Goal: Transaction & Acquisition: Book appointment/travel/reservation

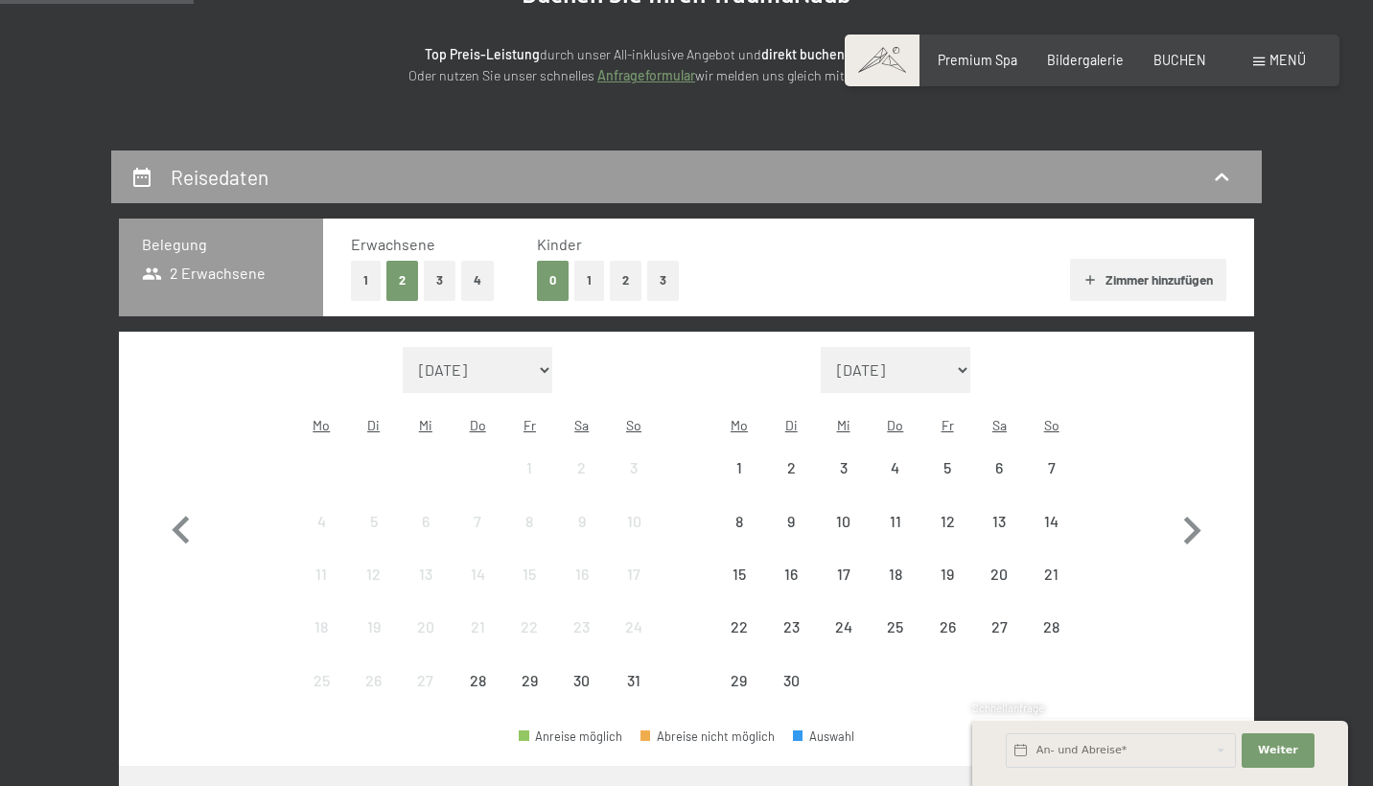
scroll to position [252, 0]
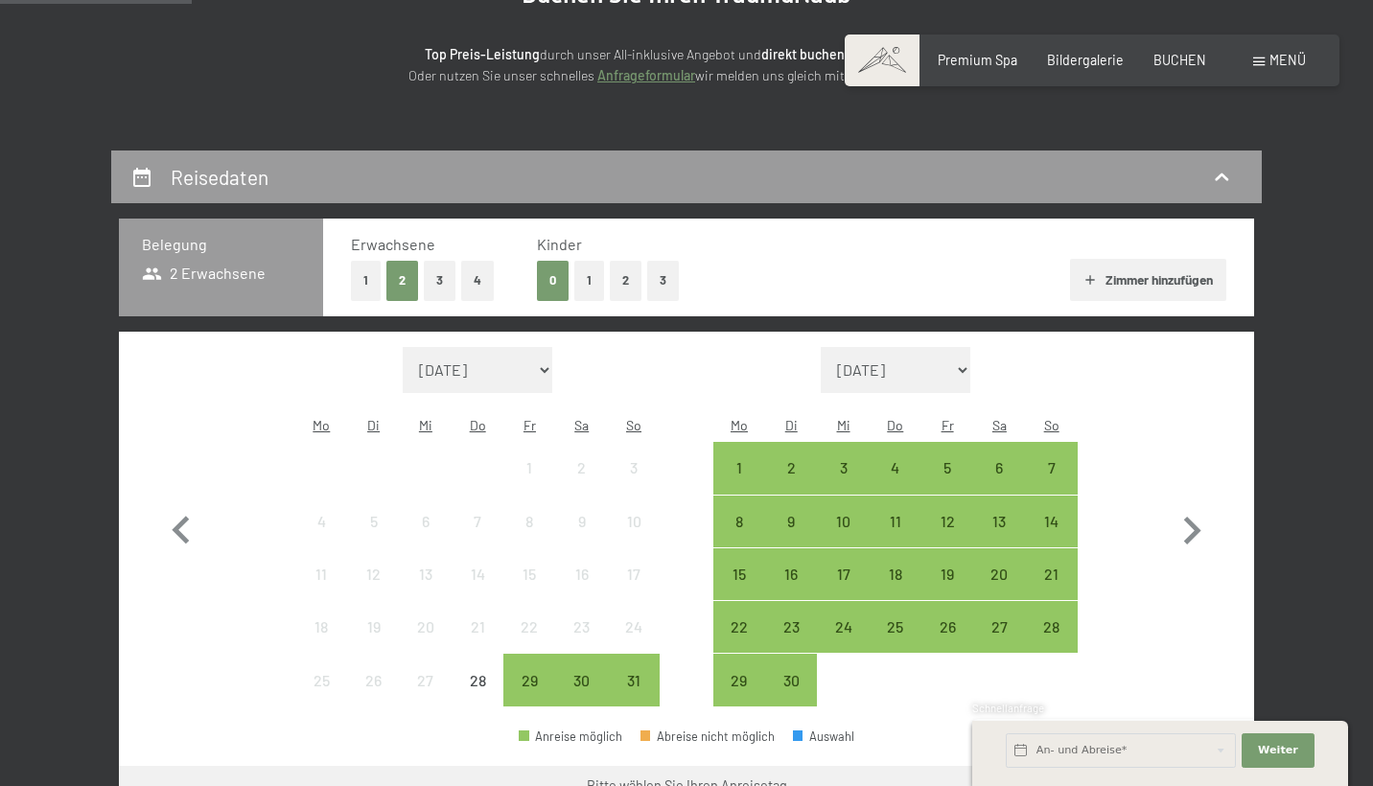
click at [443, 291] on button "3" at bounding box center [440, 280] width 32 height 39
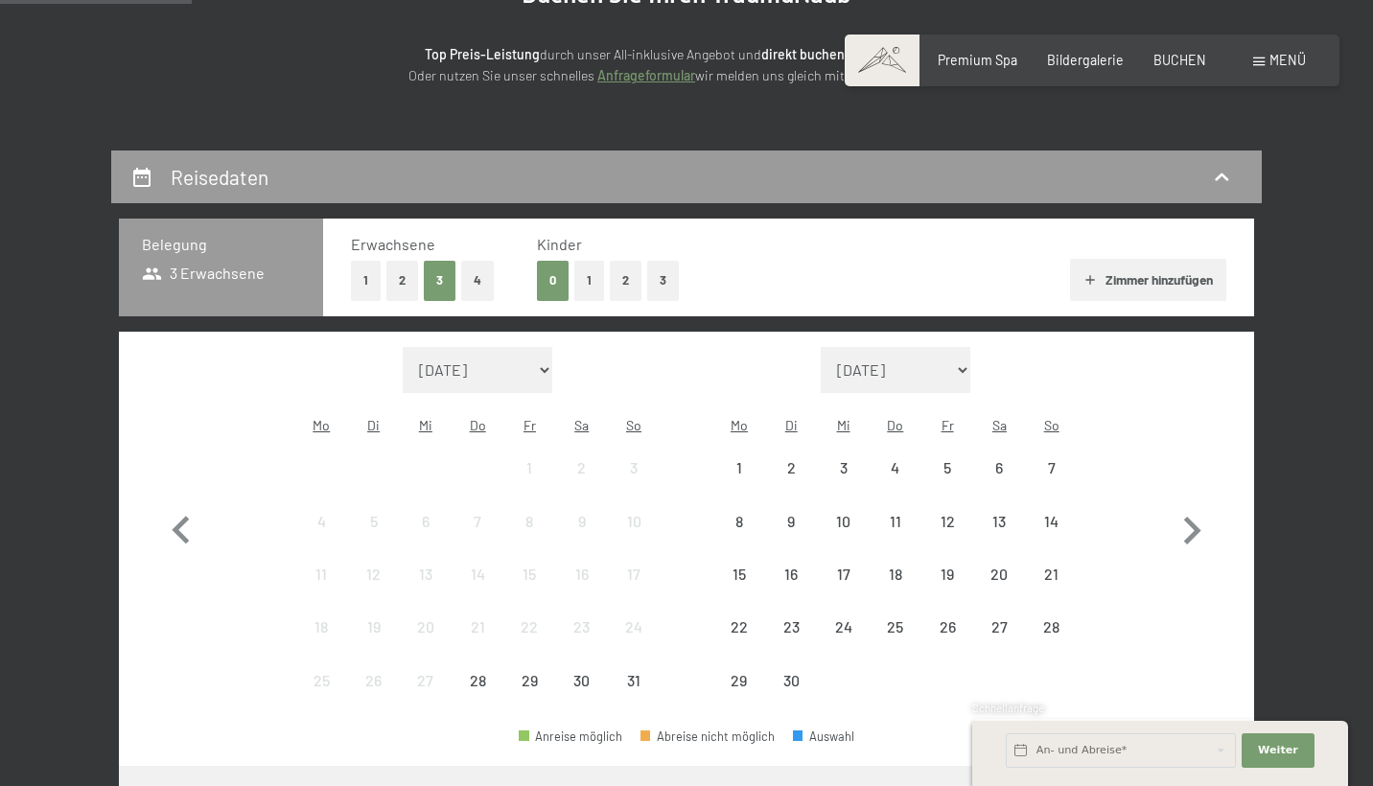
click at [401, 268] on button "2" at bounding box center [402, 280] width 32 height 39
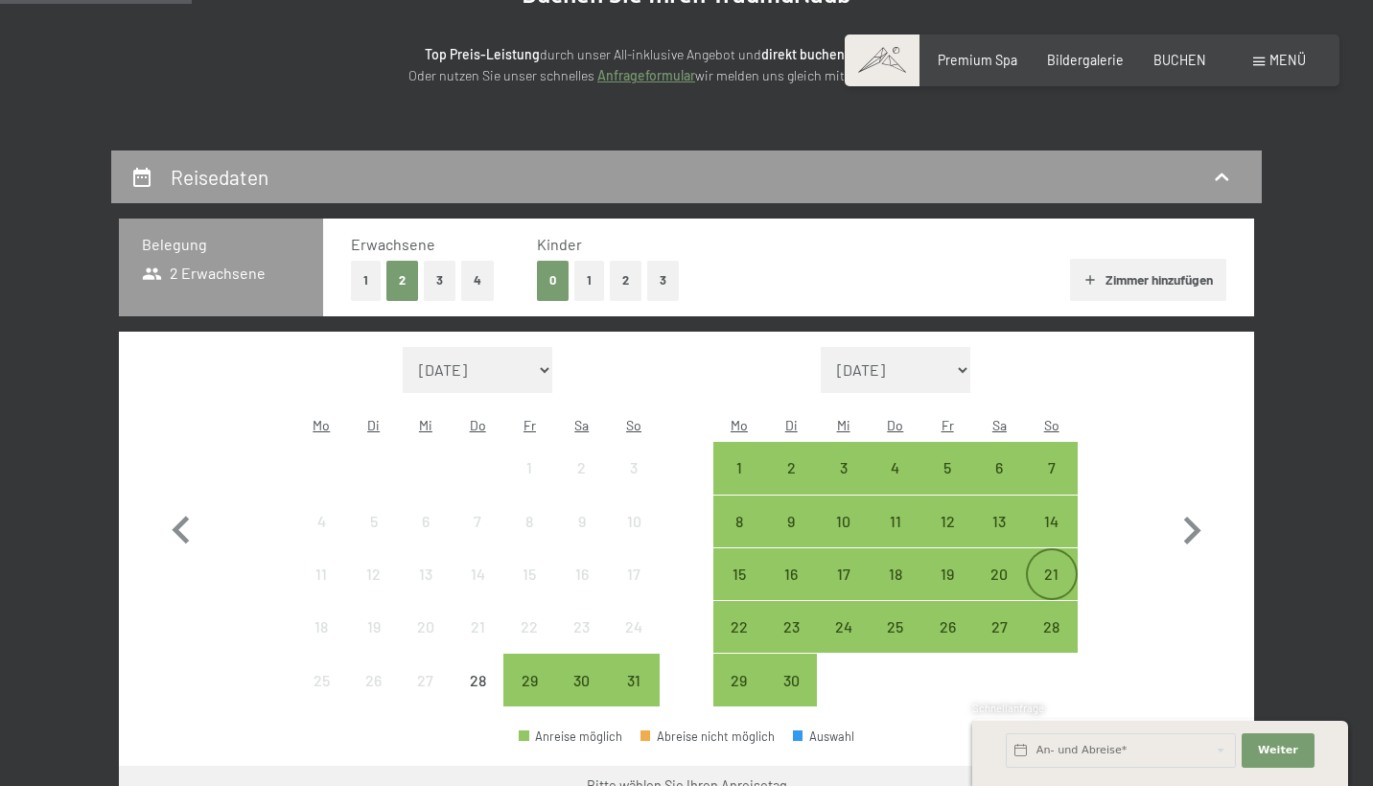
click at [1042, 550] on div "21" at bounding box center [1052, 574] width 48 height 48
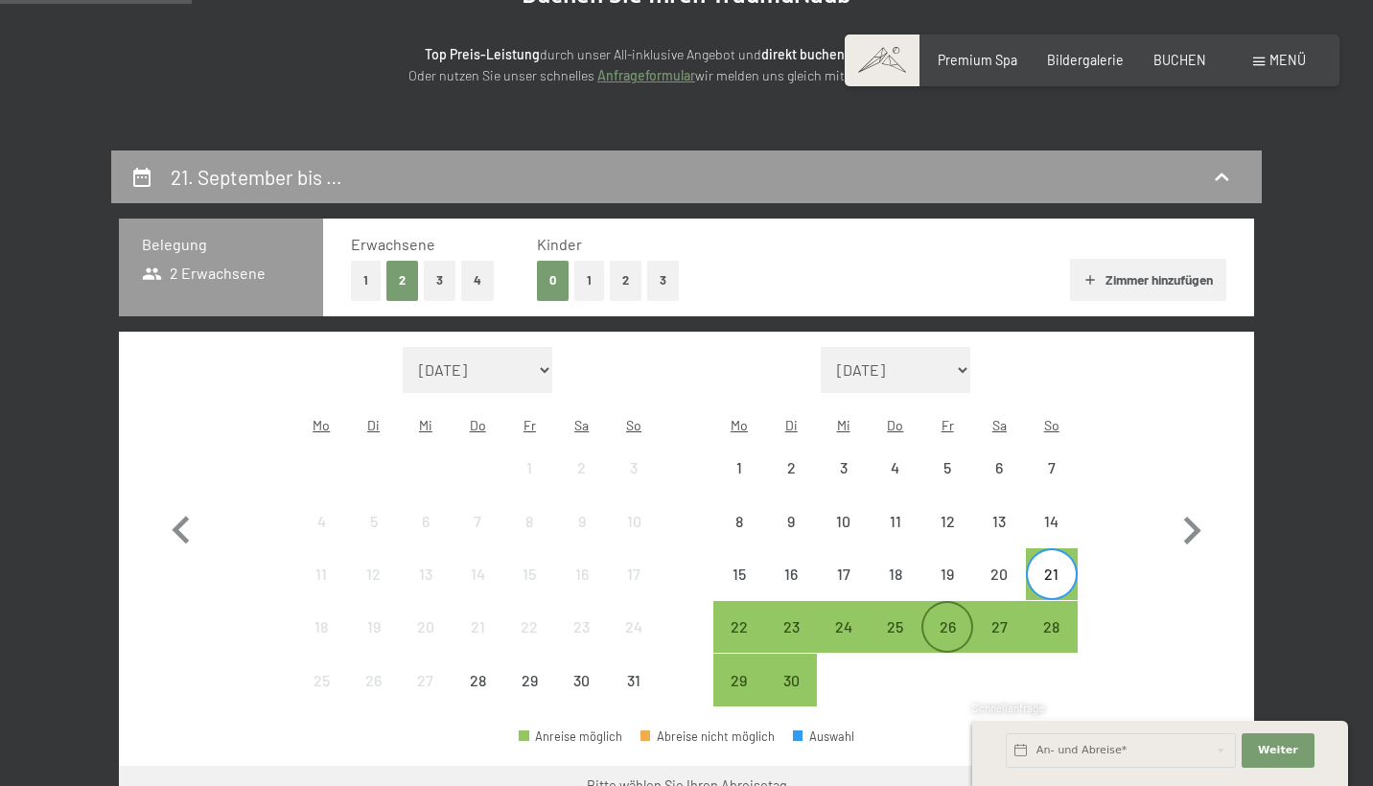
click at [962, 603] on div "26" at bounding box center [947, 627] width 48 height 48
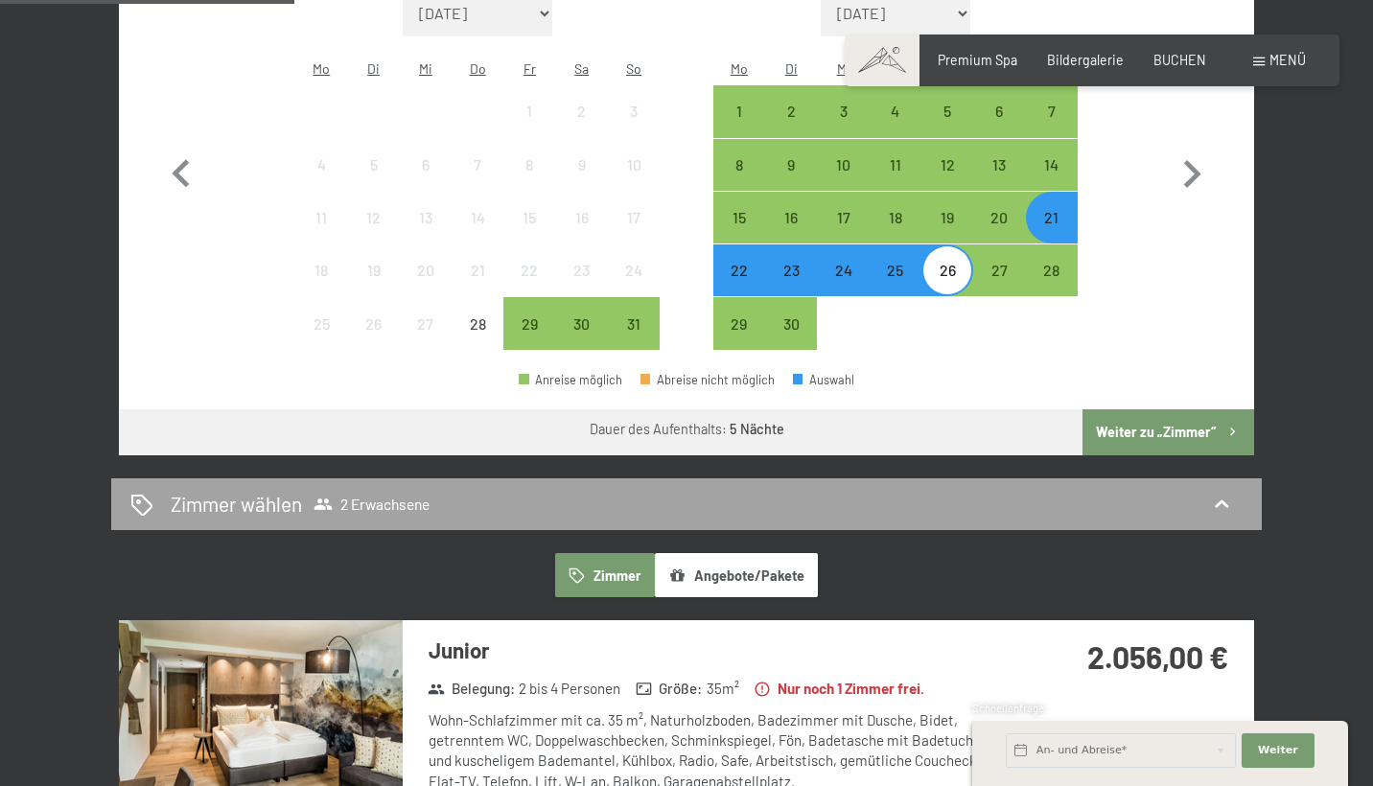
click at [1139, 490] on div "Zimmer wählen 2 Erwachsene" at bounding box center [686, 504] width 1112 height 28
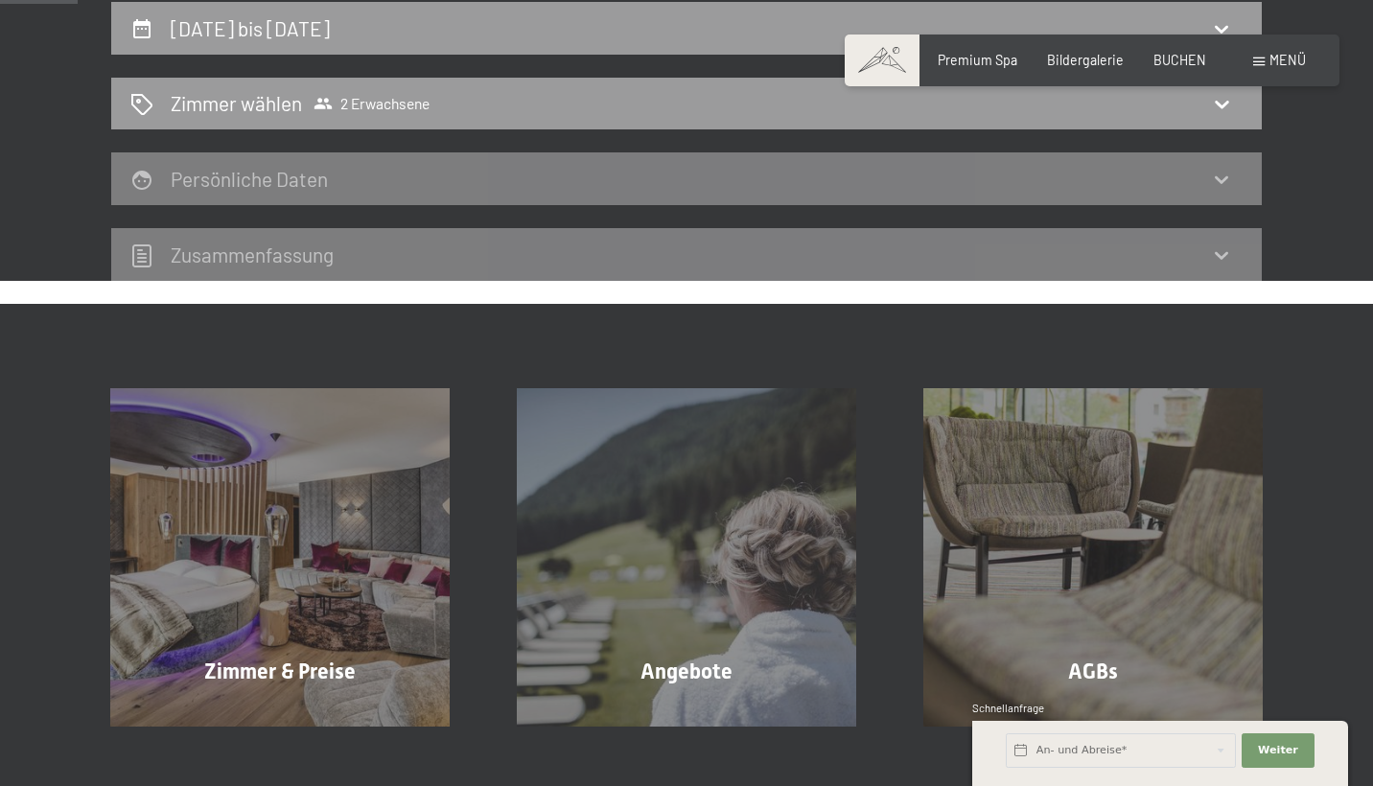
click at [1139, 130] on div "Zimmer wählen 2 Erwachsene Zimmer Angebote/Pakete Junior Belegung : 2 bis 4 Per…" at bounding box center [686, 104] width 1151 height 53
click at [1061, 113] on div "Zimmer wählen 2 Erwachsene" at bounding box center [686, 103] width 1112 height 28
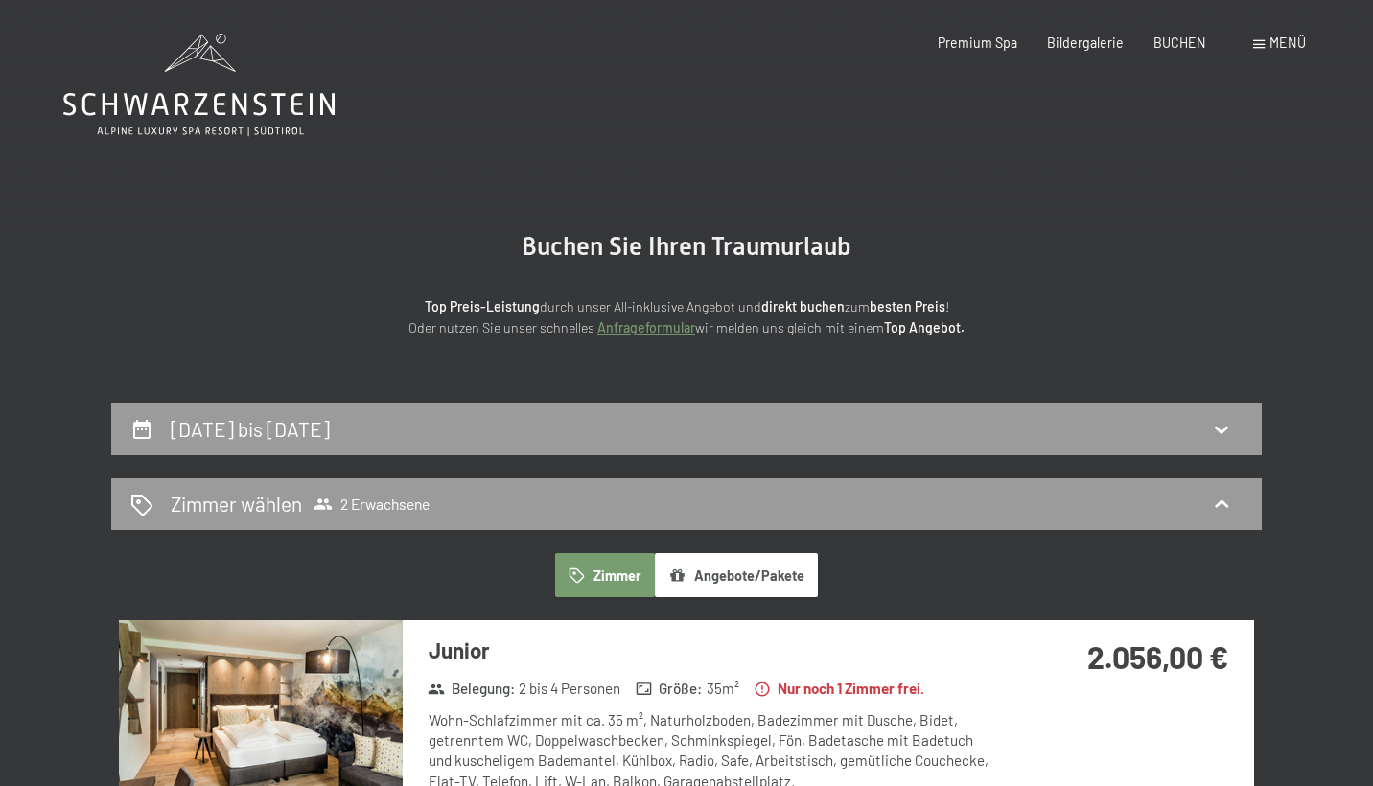
scroll to position [0, 0]
click at [338, 422] on div "[DATE] bis [DATE]" at bounding box center [254, 429] width 167 height 28
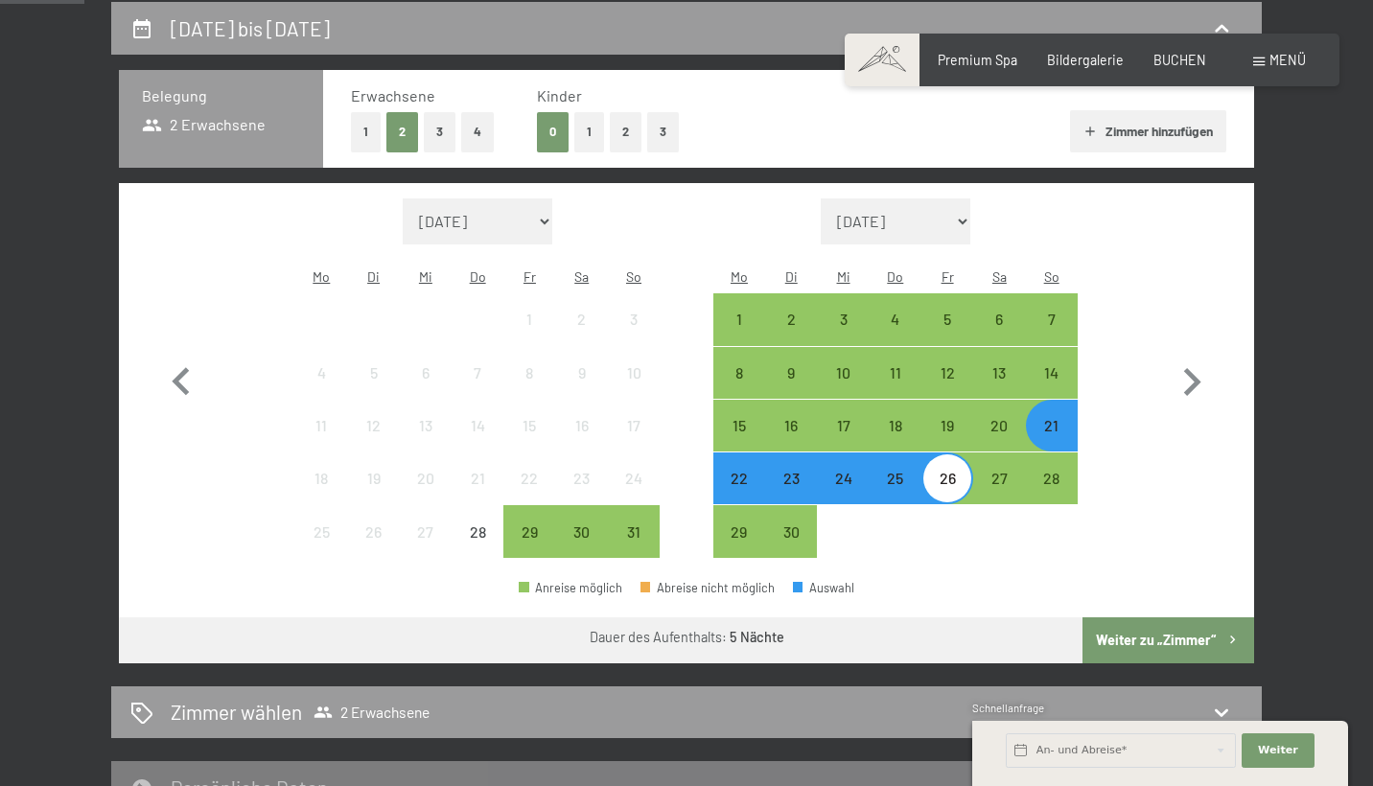
click at [442, 146] on button "3" at bounding box center [440, 131] width 32 height 39
click at [1154, 618] on button "Weiter zu „Zimmer“" at bounding box center [1169, 641] width 172 height 46
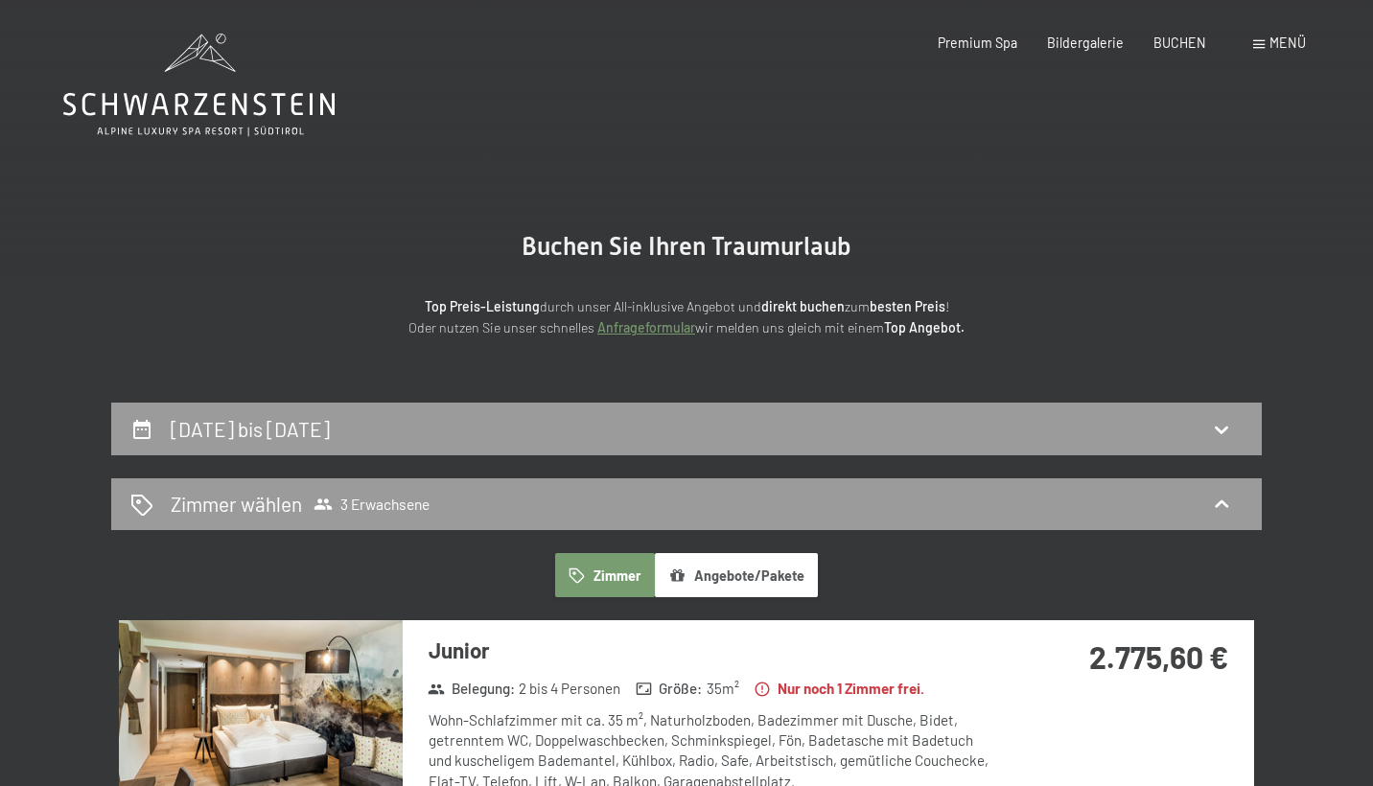
scroll to position [0, 0]
click at [526, 440] on span "Einwilligung Marketing*" at bounding box center [580, 447] width 158 height 19
click at [491, 440] on input "Einwilligung Marketing*" at bounding box center [481, 447] width 19 height 19
checkbox input "false"
click at [625, 418] on div "[DATE] bis [DATE]" at bounding box center [686, 429] width 1112 height 28
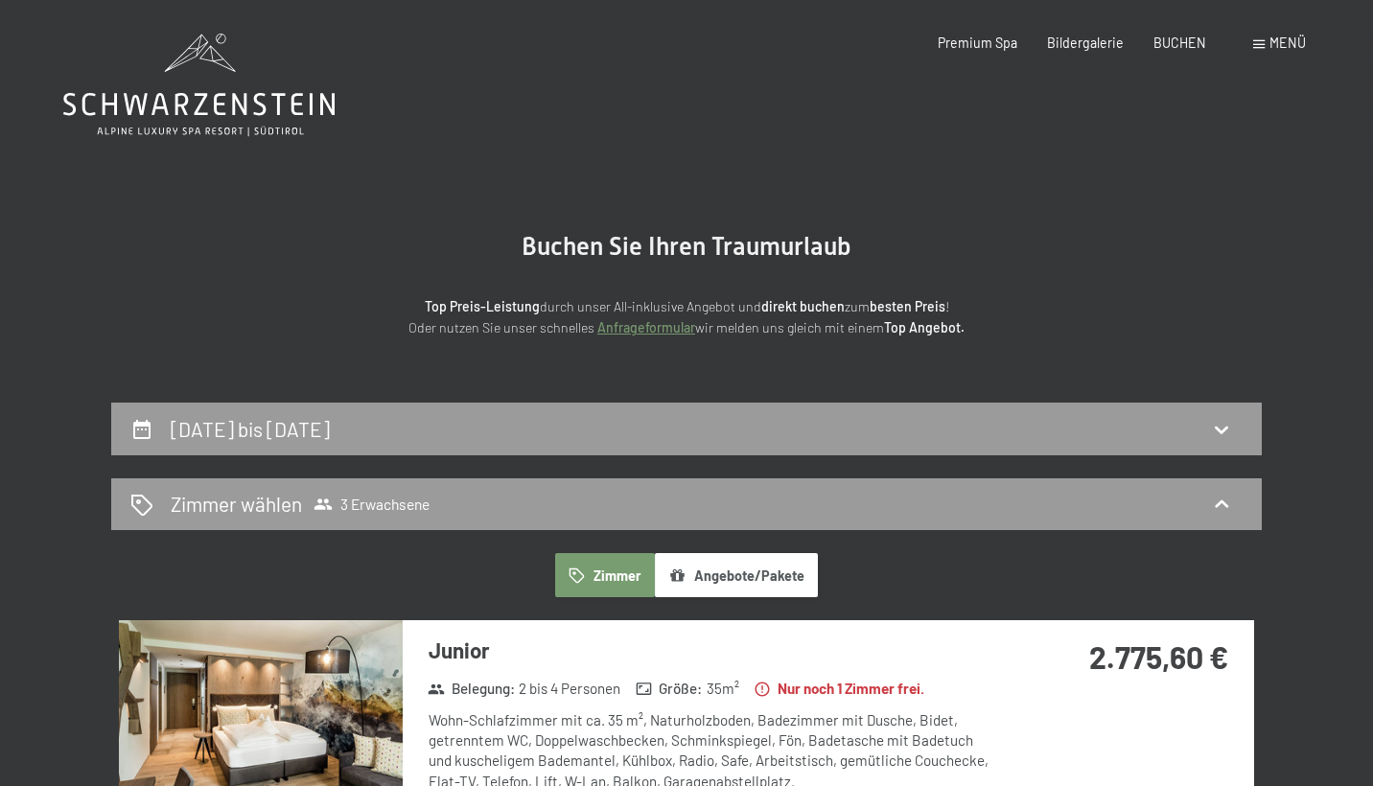
scroll to position [401, 0]
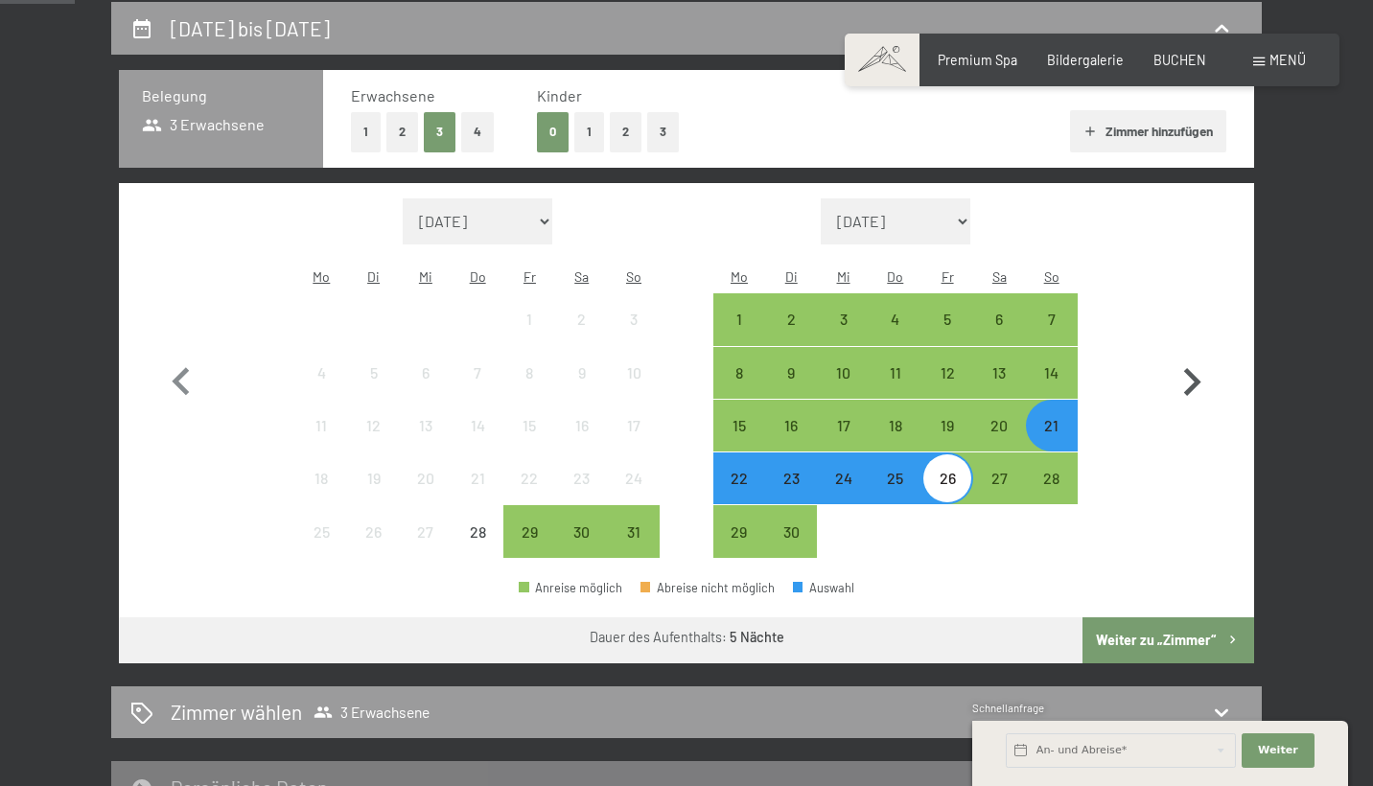
click at [1180, 375] on icon "button" at bounding box center [1192, 383] width 56 height 56
select select "[DATE]"
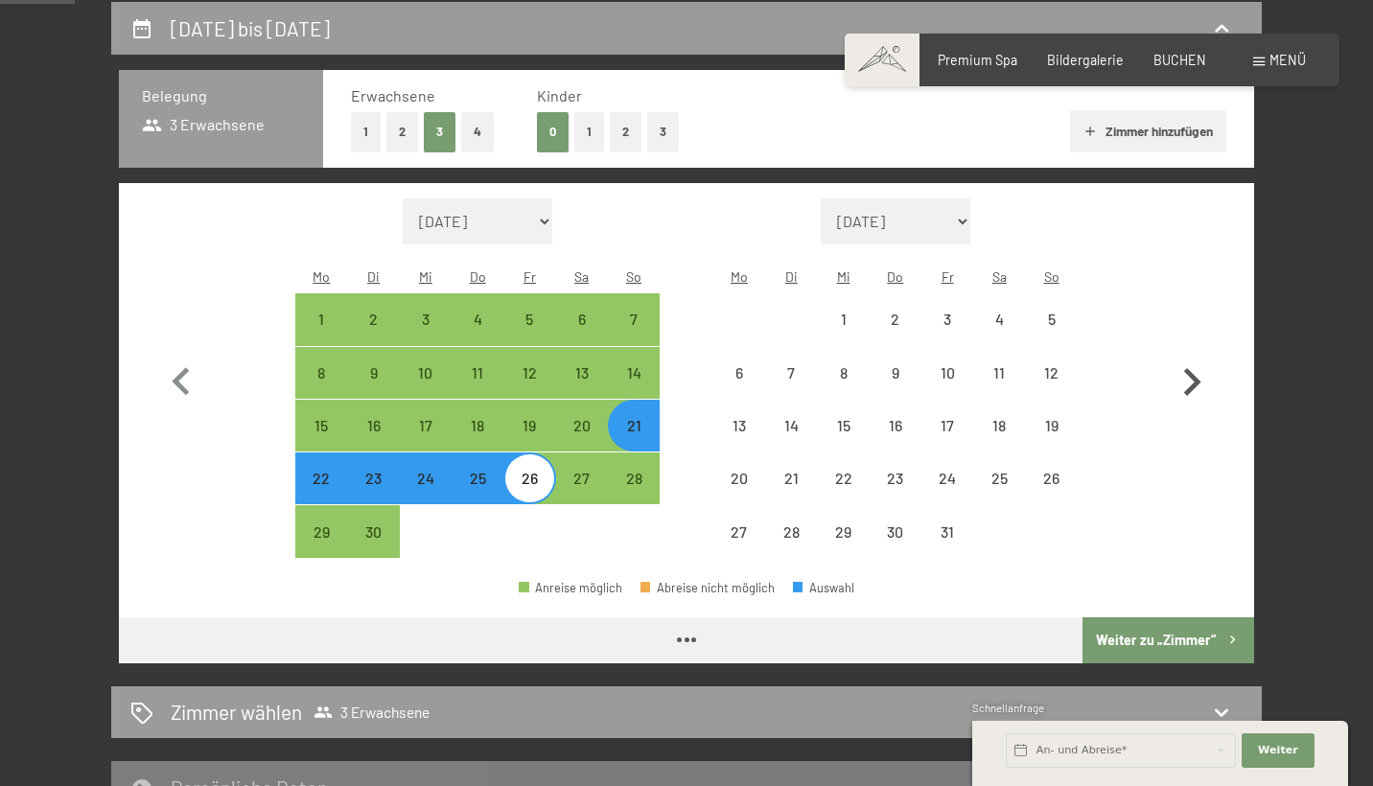
click at [1180, 375] on icon "button" at bounding box center [1192, 383] width 56 height 56
select select "[DATE]"
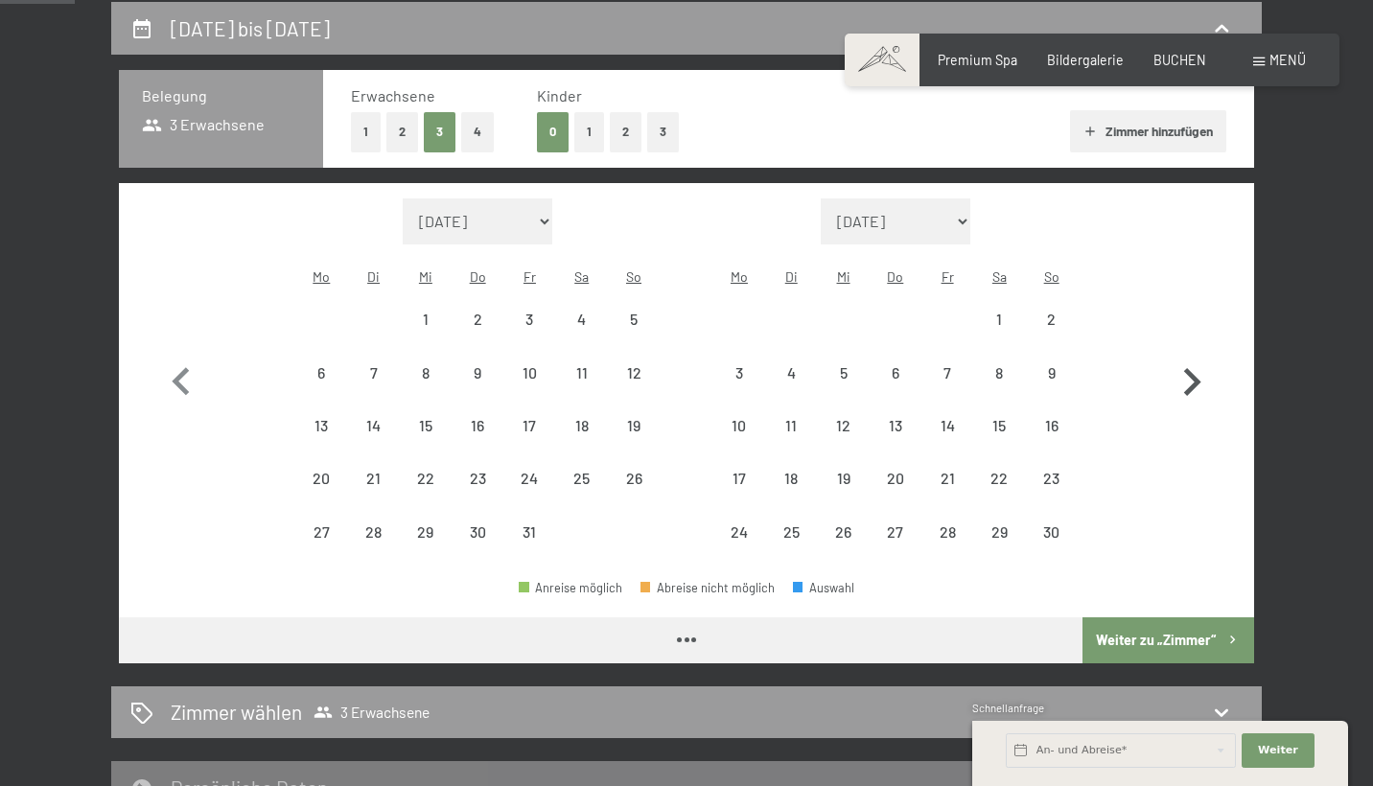
click at [1180, 375] on icon "button" at bounding box center [1192, 383] width 56 height 56
select select "[DATE]"
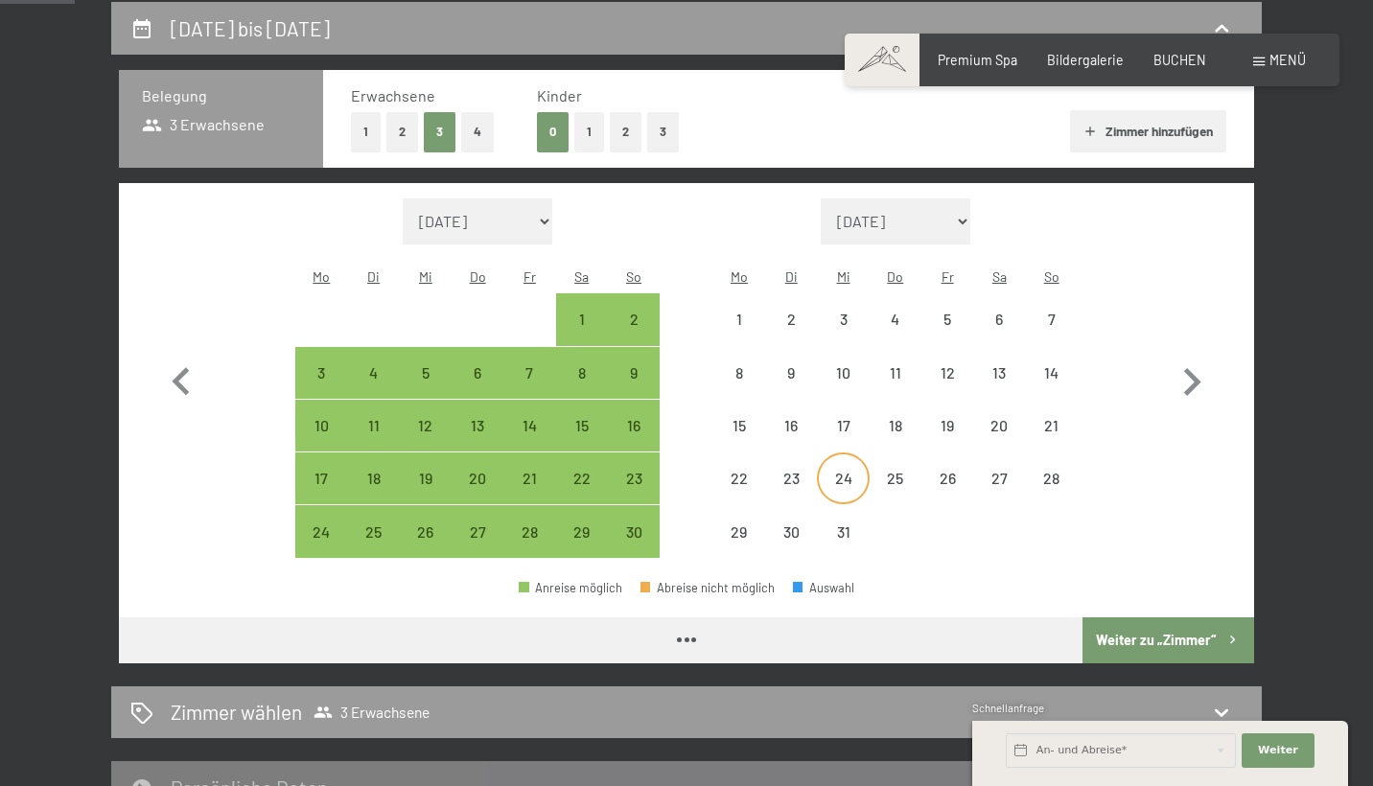
select select "[DATE]"
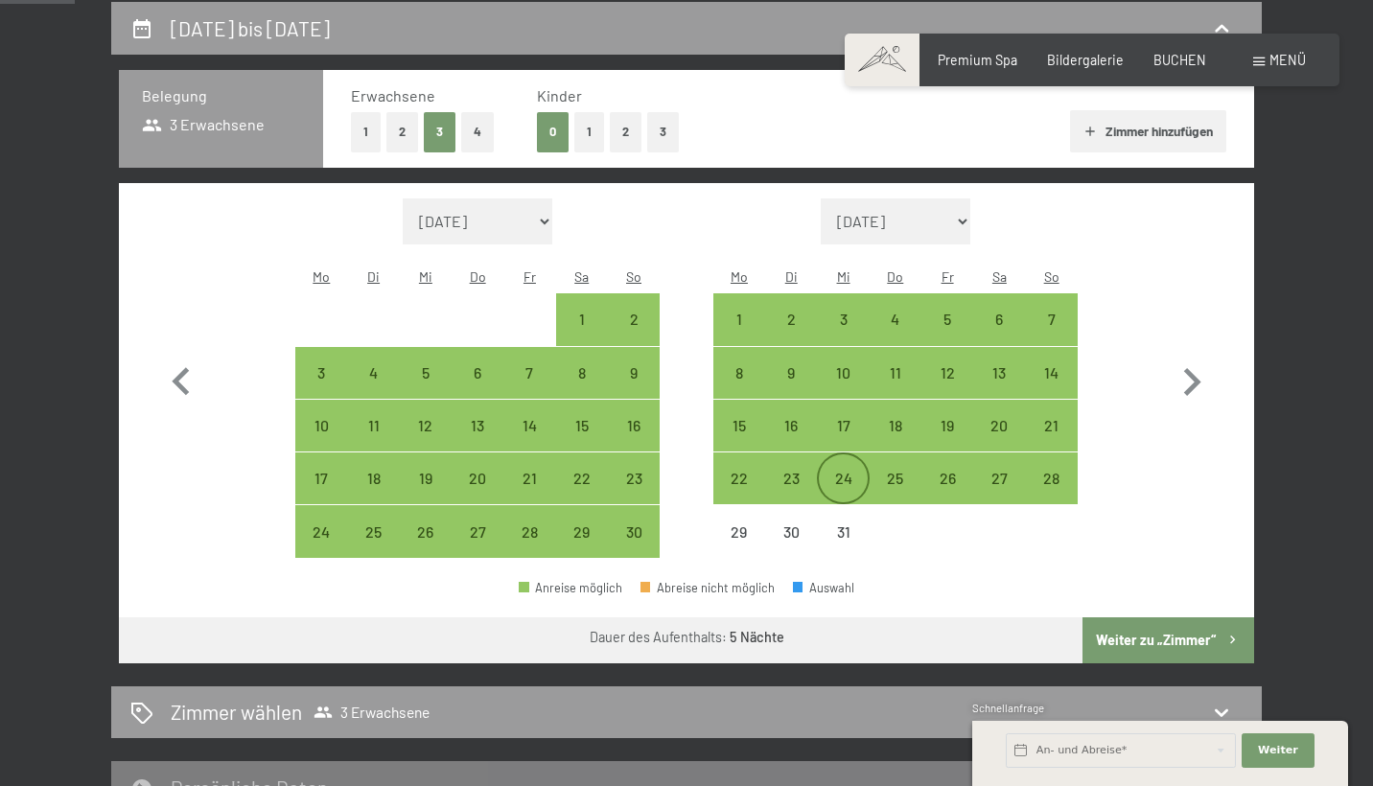
click at [832, 471] on div "24" at bounding box center [843, 495] width 48 height 48
select select "[DATE]"
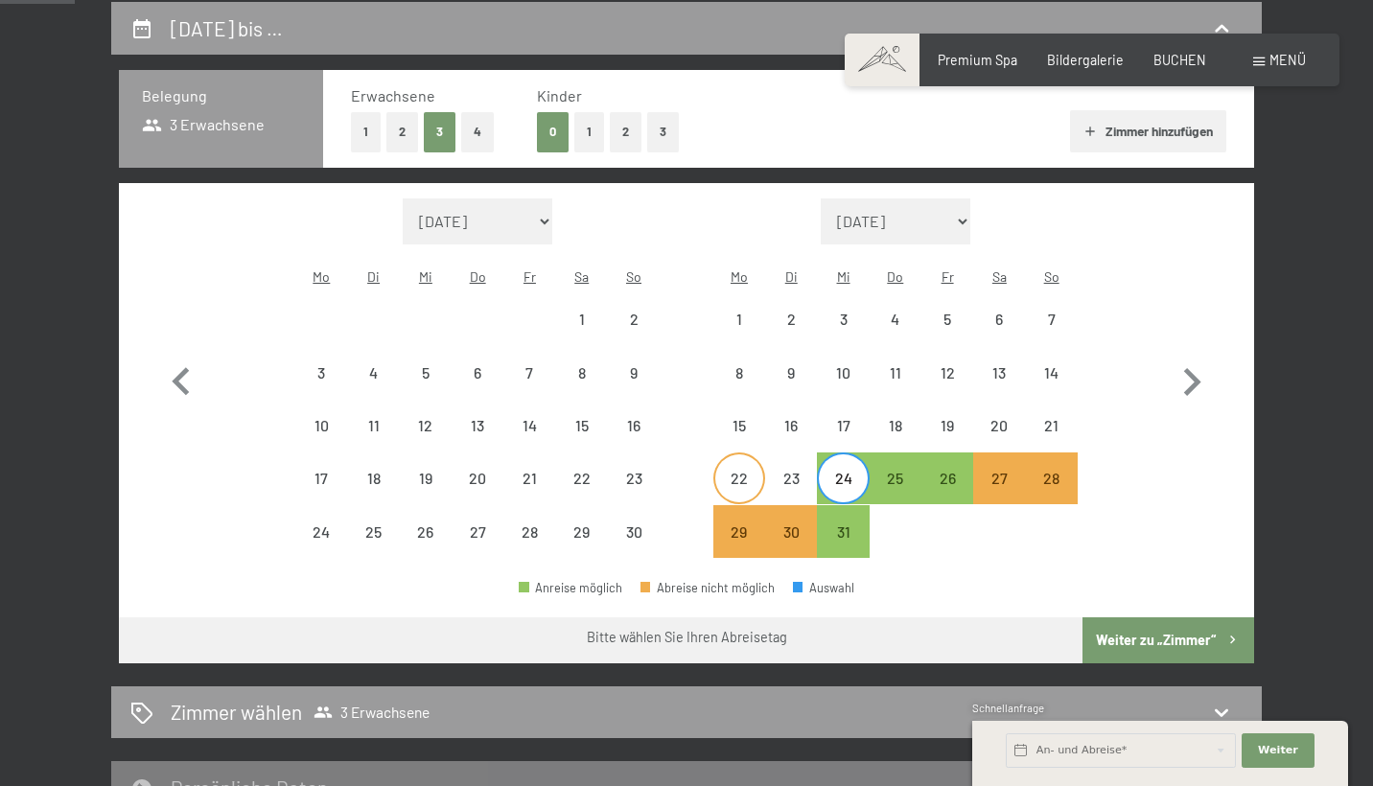
click at [745, 471] on div "22" at bounding box center [739, 495] width 48 height 48
select select "[DATE]"
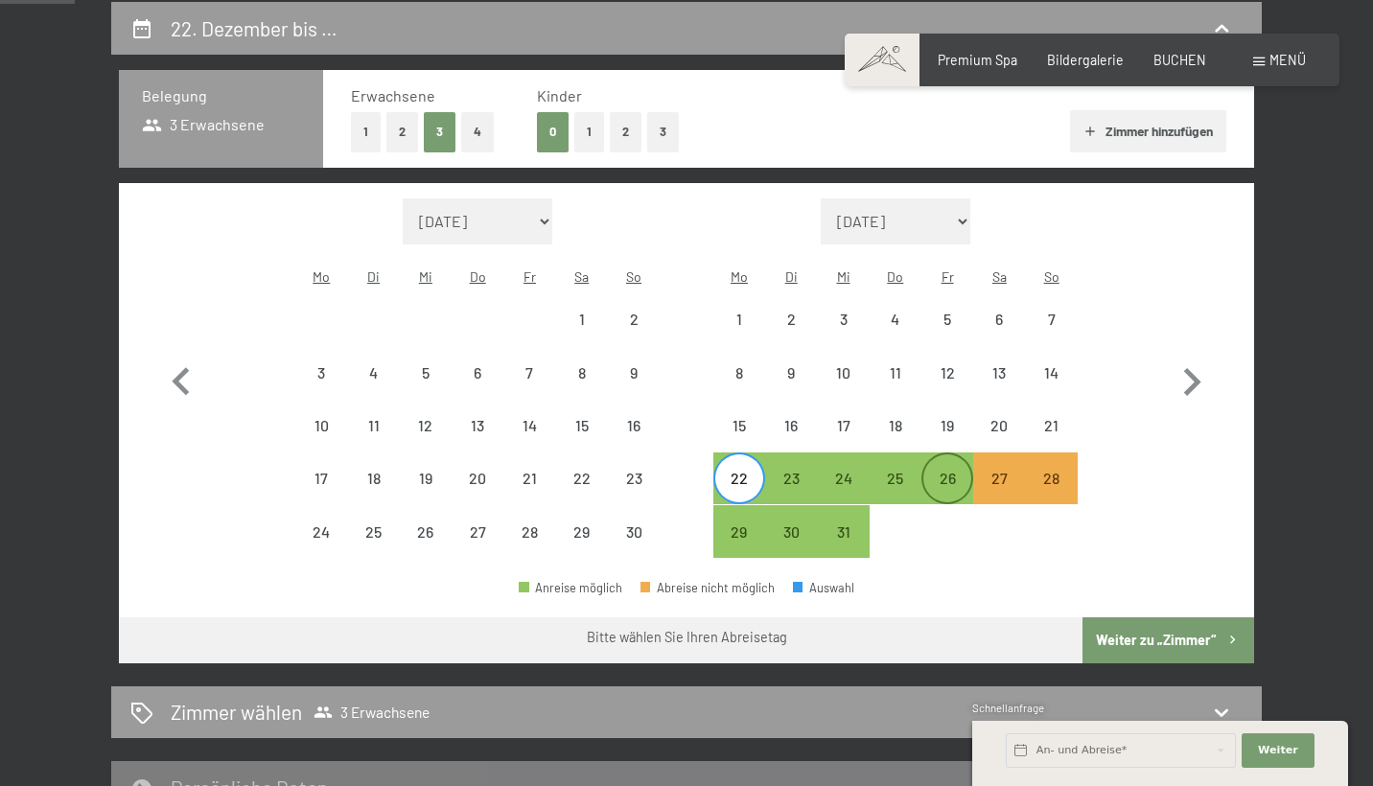
click at [958, 471] on div "26" at bounding box center [947, 495] width 48 height 48
select select "[DATE]"
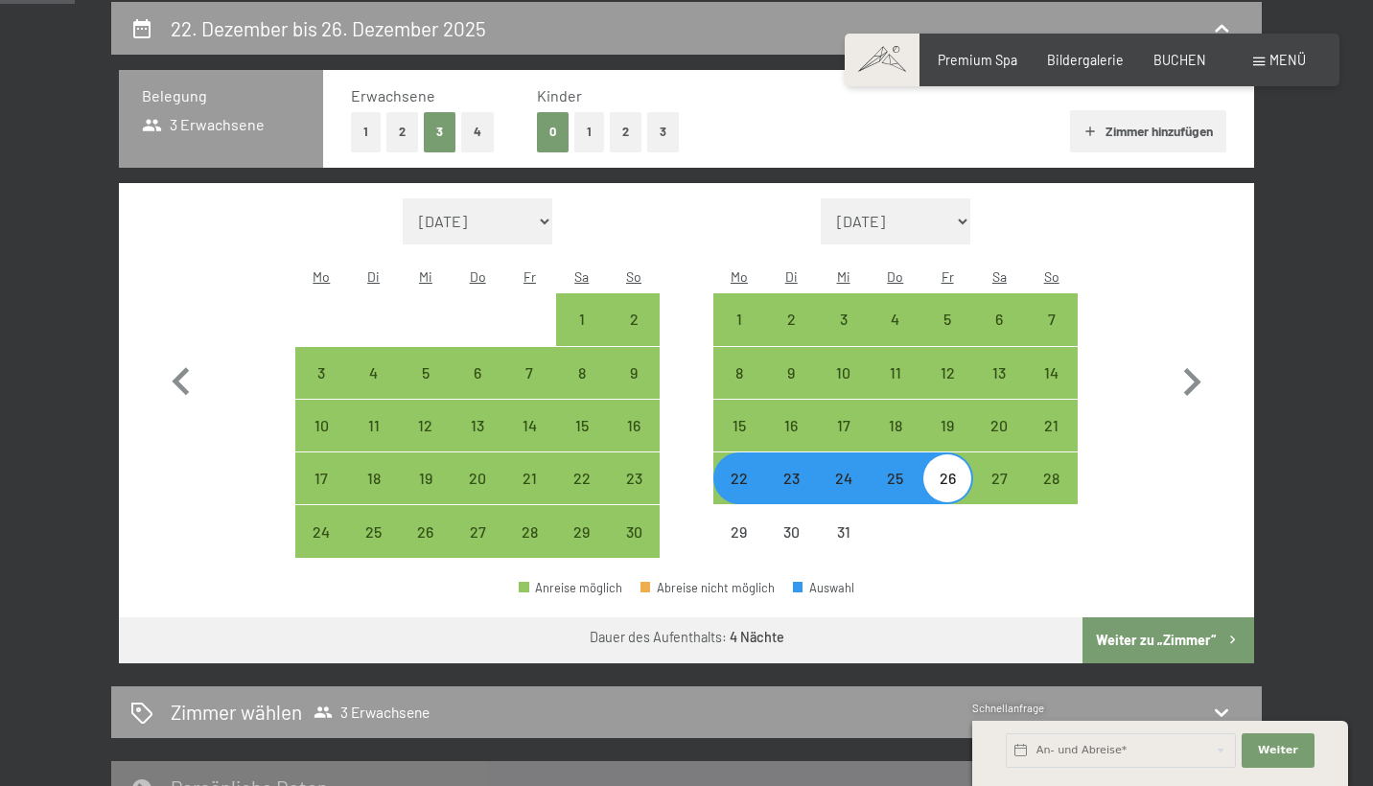
click at [1120, 618] on button "Weiter zu „Zimmer“" at bounding box center [1169, 641] width 172 height 46
select select "[DATE]"
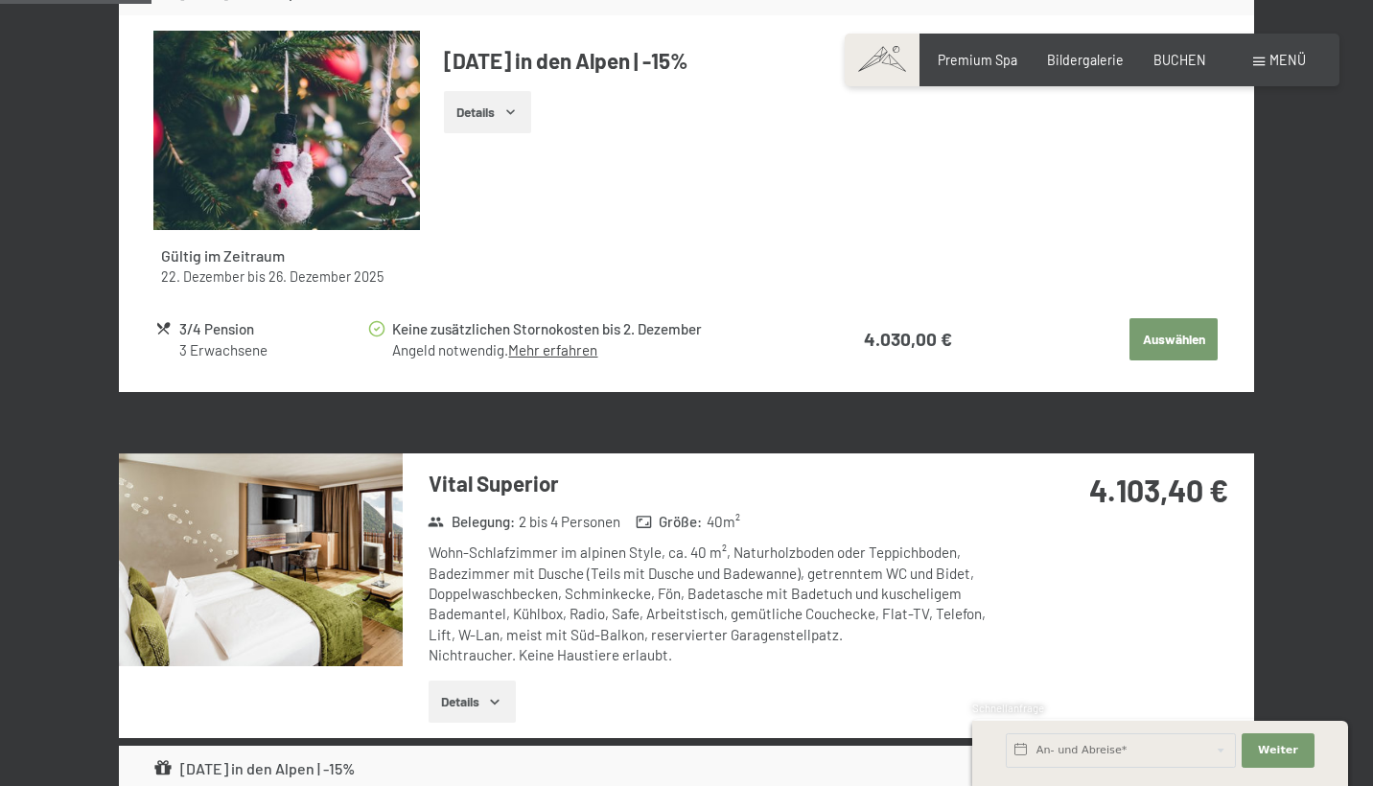
scroll to position [921, 1]
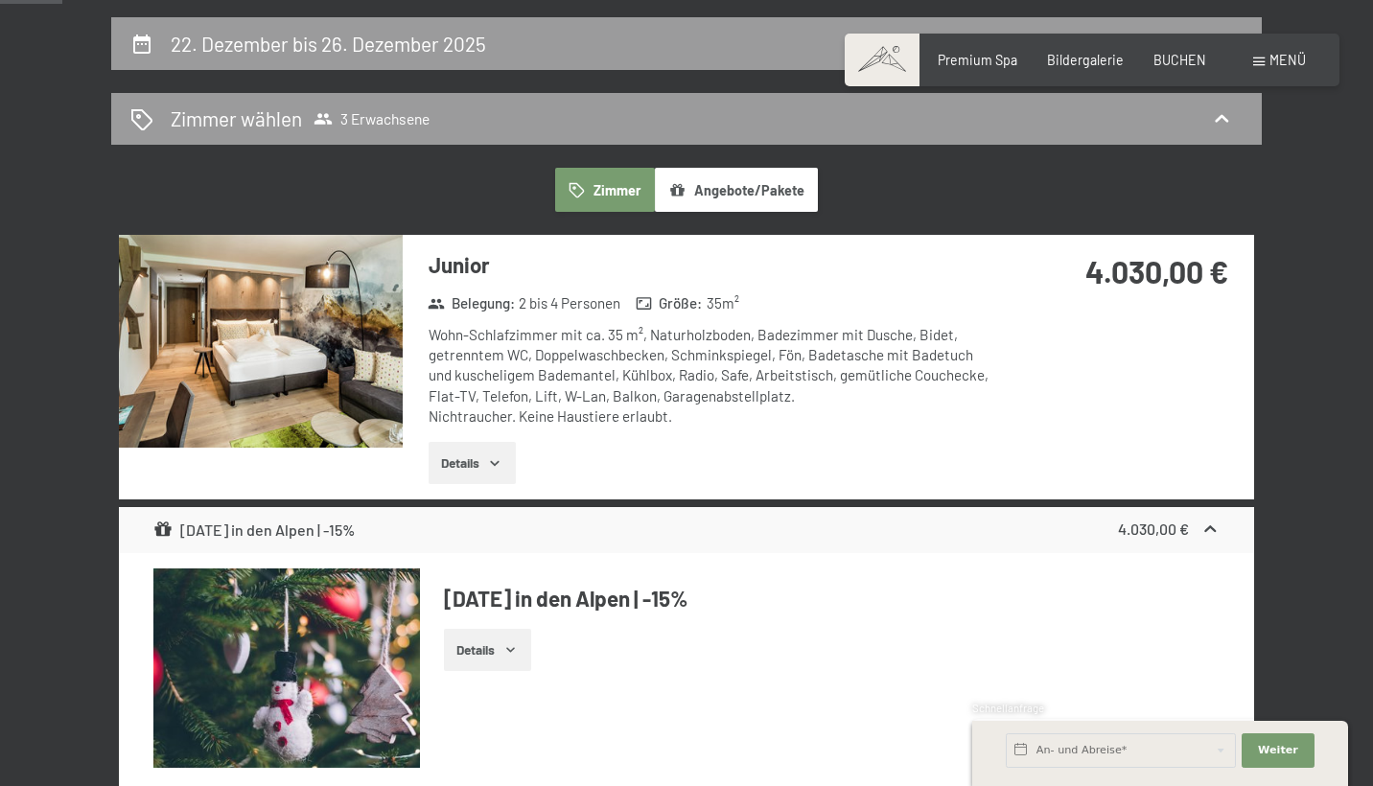
click at [628, 48] on div "22. Dezember bis 26. Dezember 2025" at bounding box center [686, 44] width 1112 height 28
select select "[DATE]"
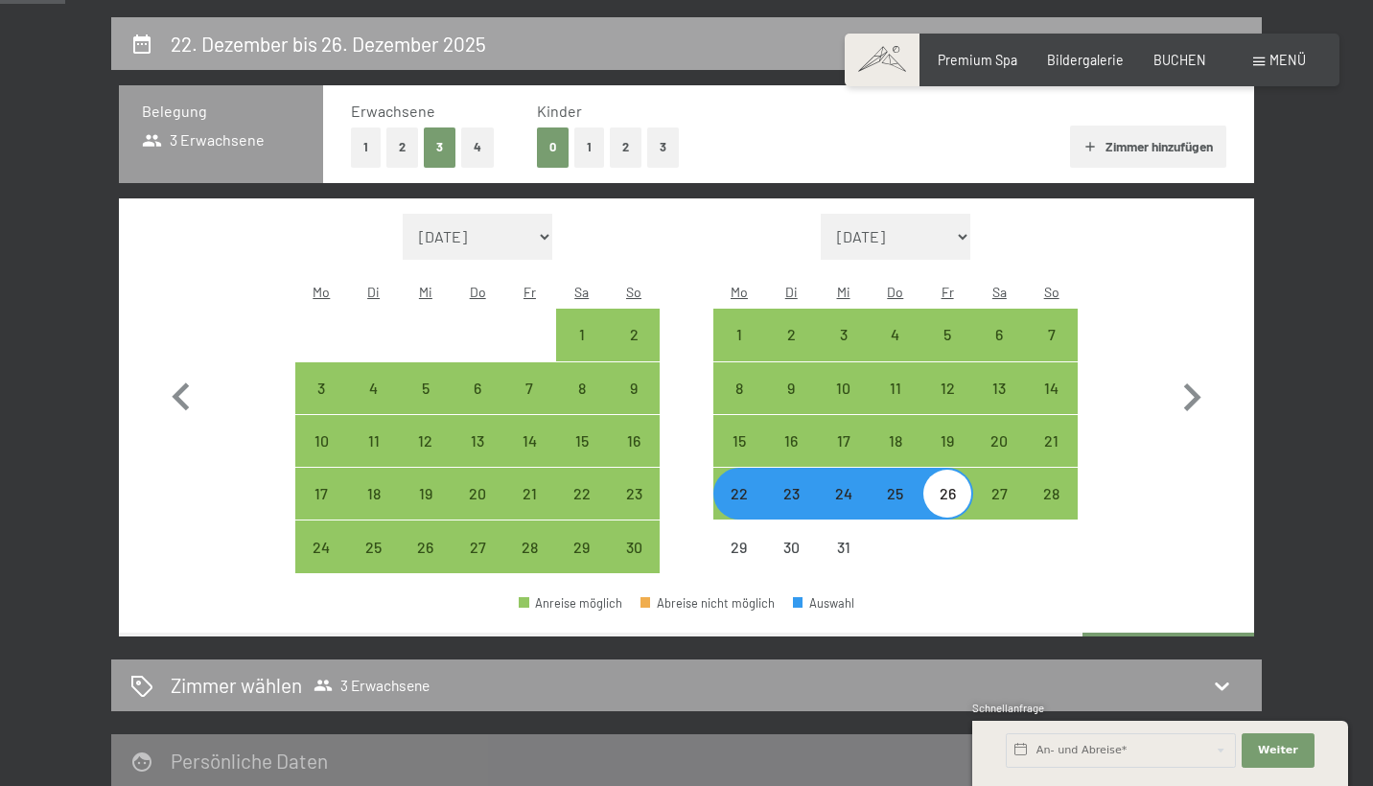
scroll to position [401, 0]
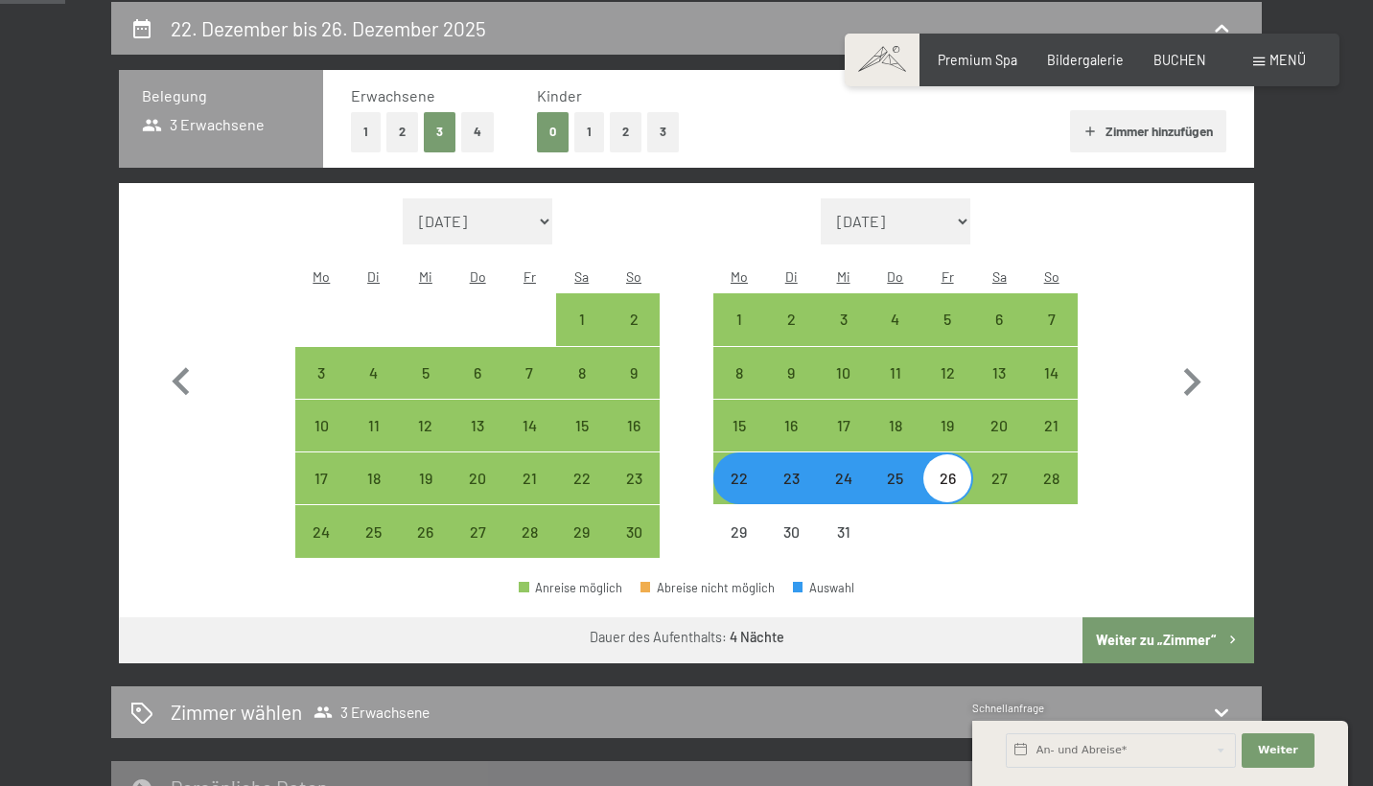
click at [370, 131] on button "1" at bounding box center [366, 131] width 30 height 39
select select "[DATE]"
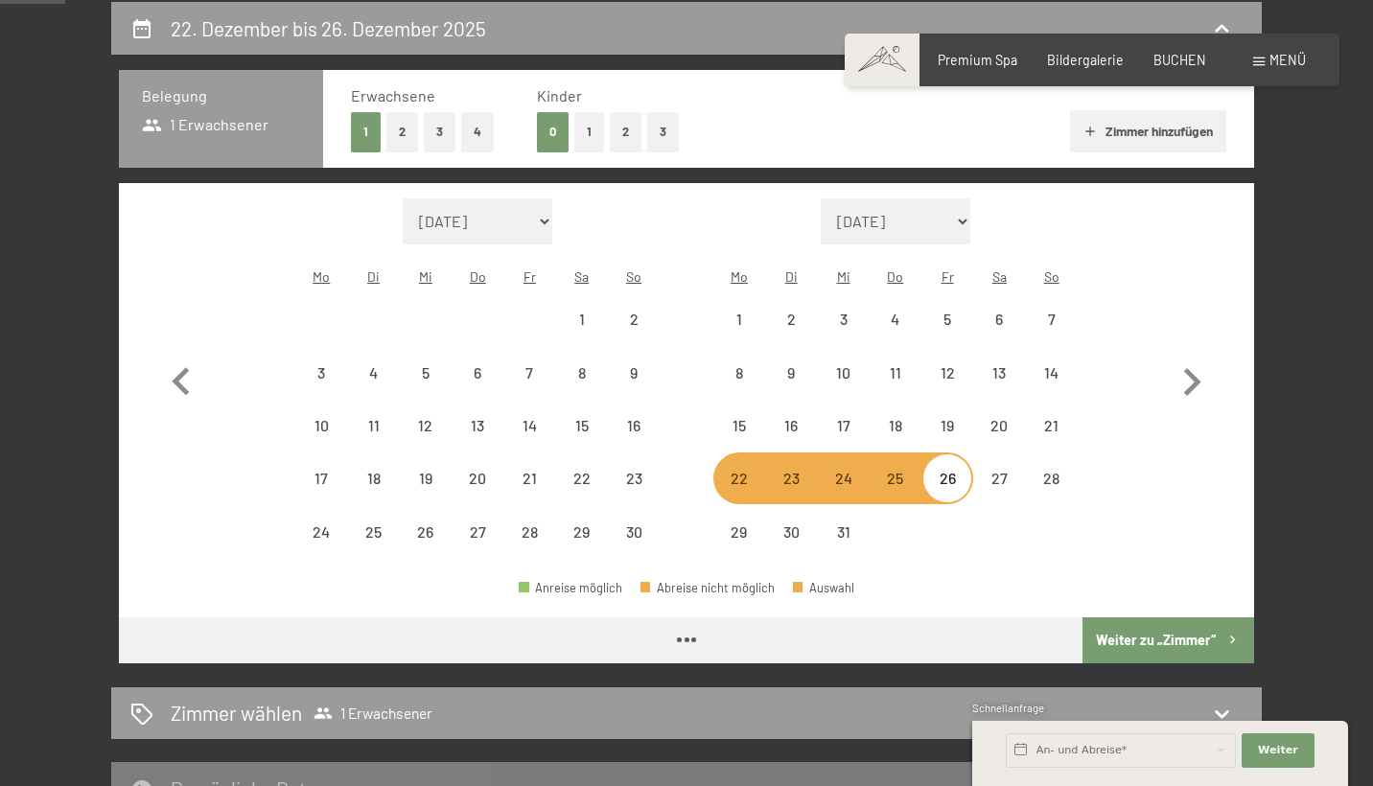
select select "[DATE]"
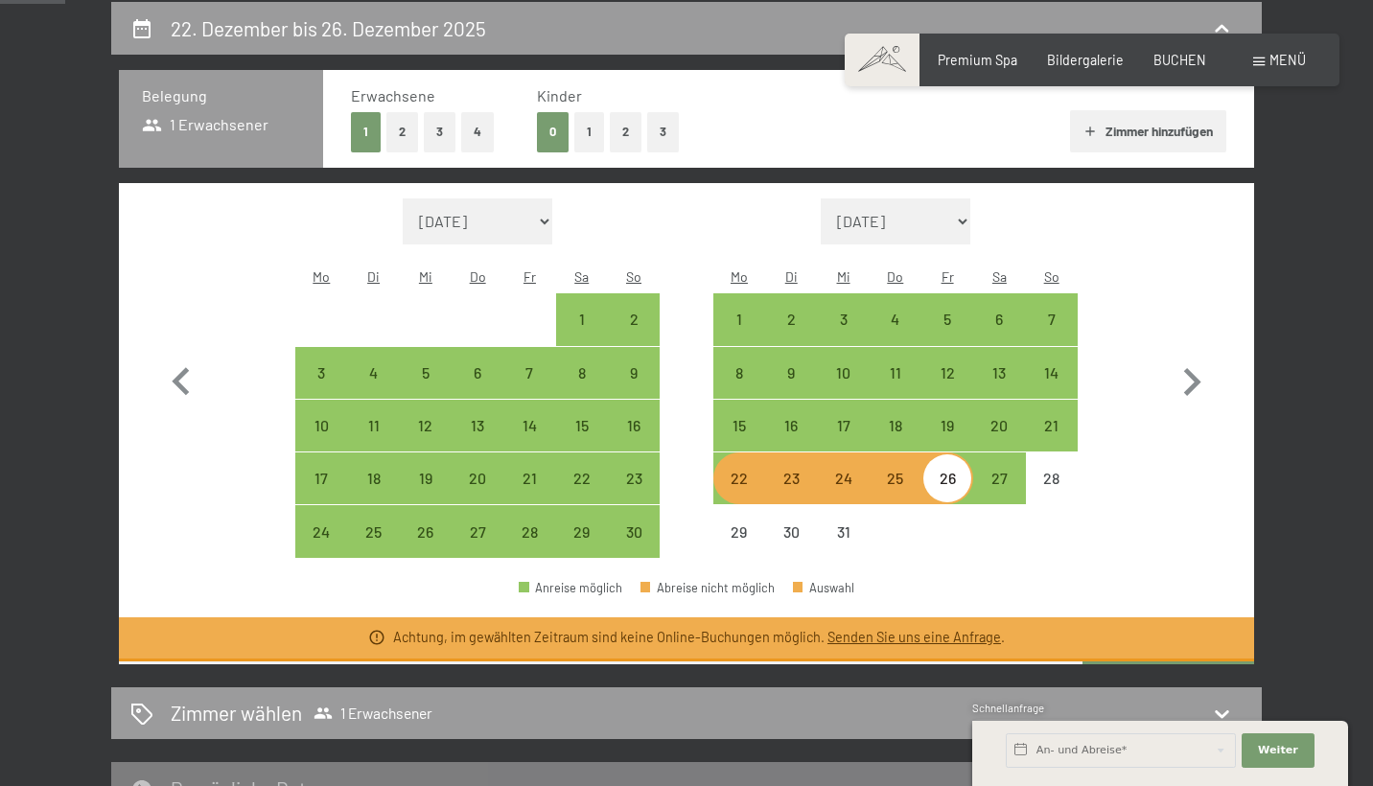
click at [406, 125] on button "2" at bounding box center [402, 131] width 32 height 39
select select "[DATE]"
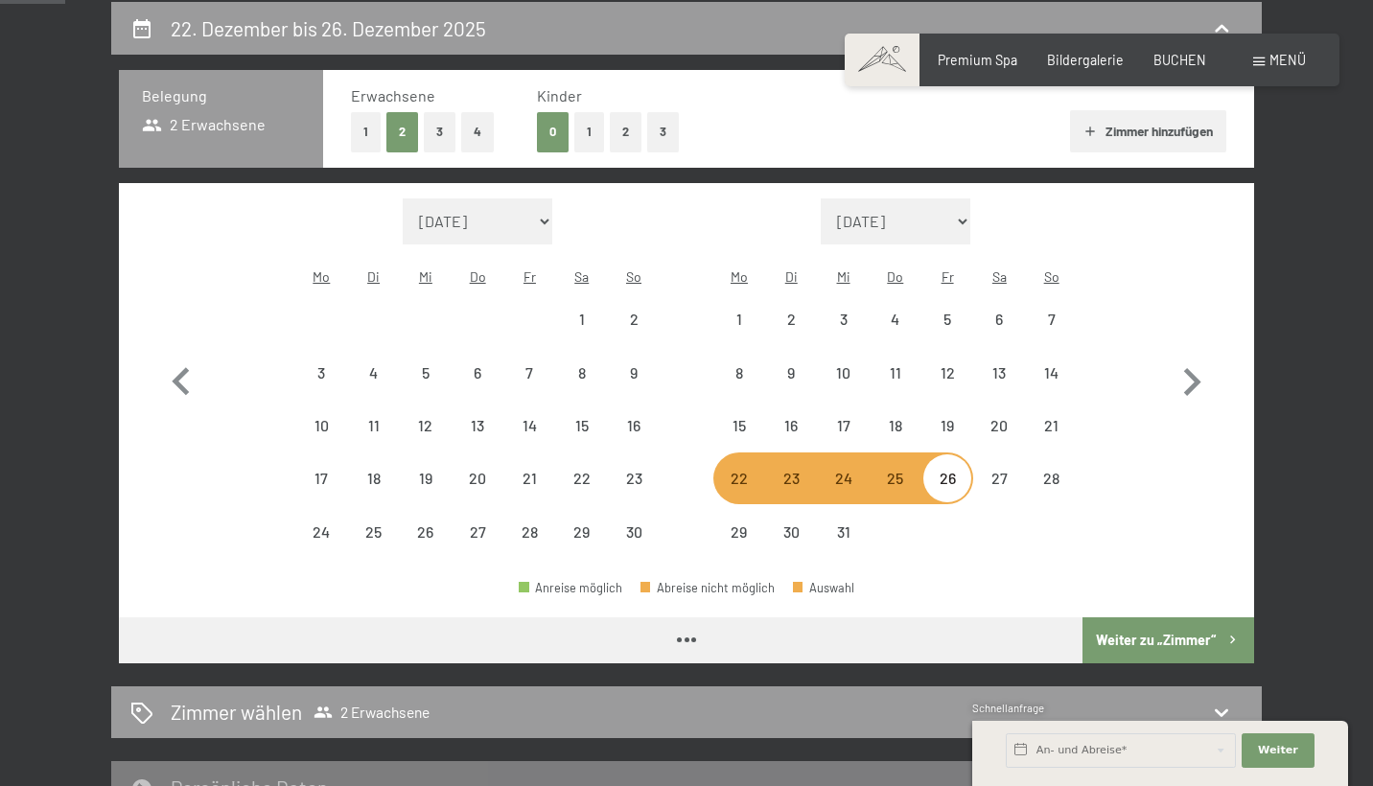
click at [442, 124] on button "3" at bounding box center [440, 131] width 32 height 39
select select "[DATE]"
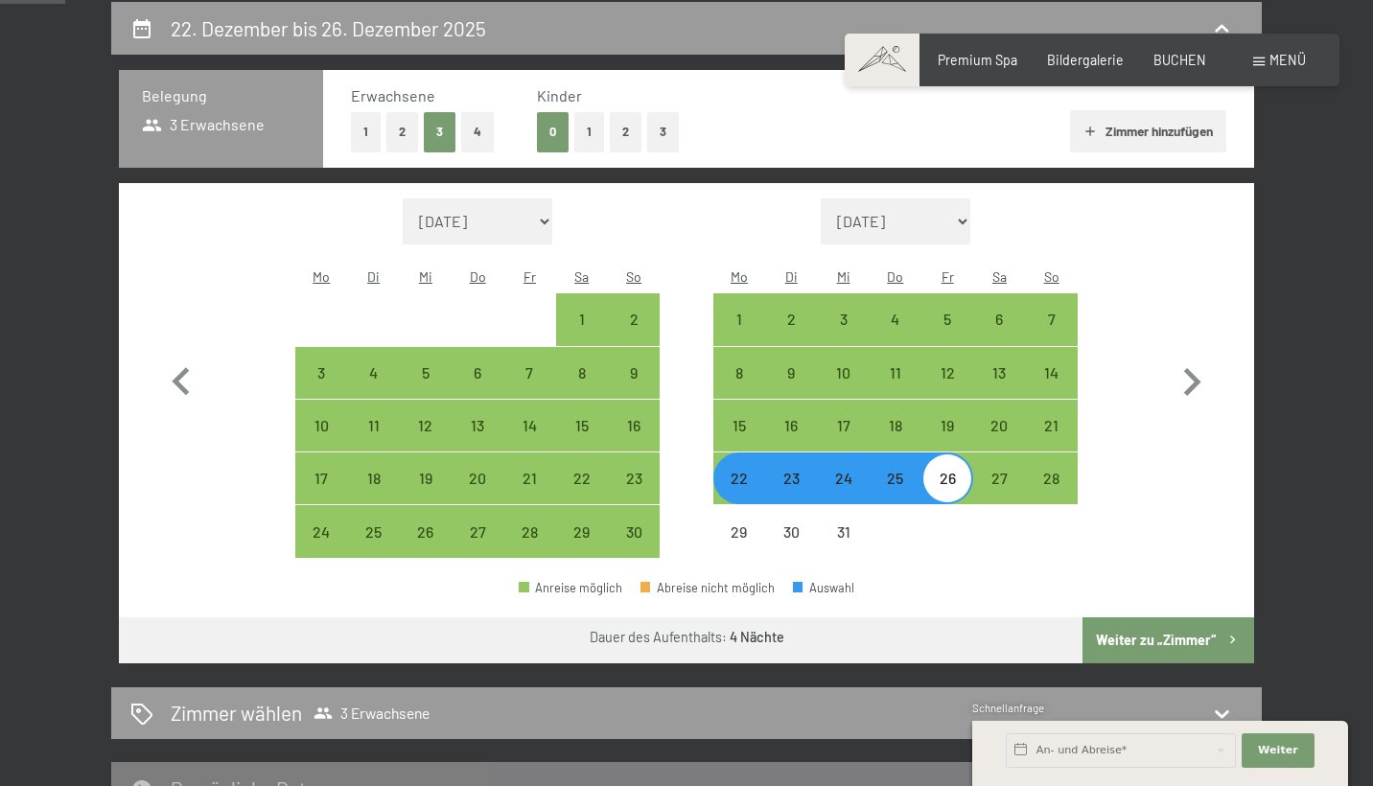
select select "[DATE]"
click at [1241, 351] on div "Monat/Jahr [DATE] [DATE] [DATE] [DATE] [DATE] [DATE] [DATE] [PERSON_NAME][DATE]…" at bounding box center [686, 378] width 1135 height 391
click at [1201, 363] on icon "button" at bounding box center [1192, 383] width 56 height 56
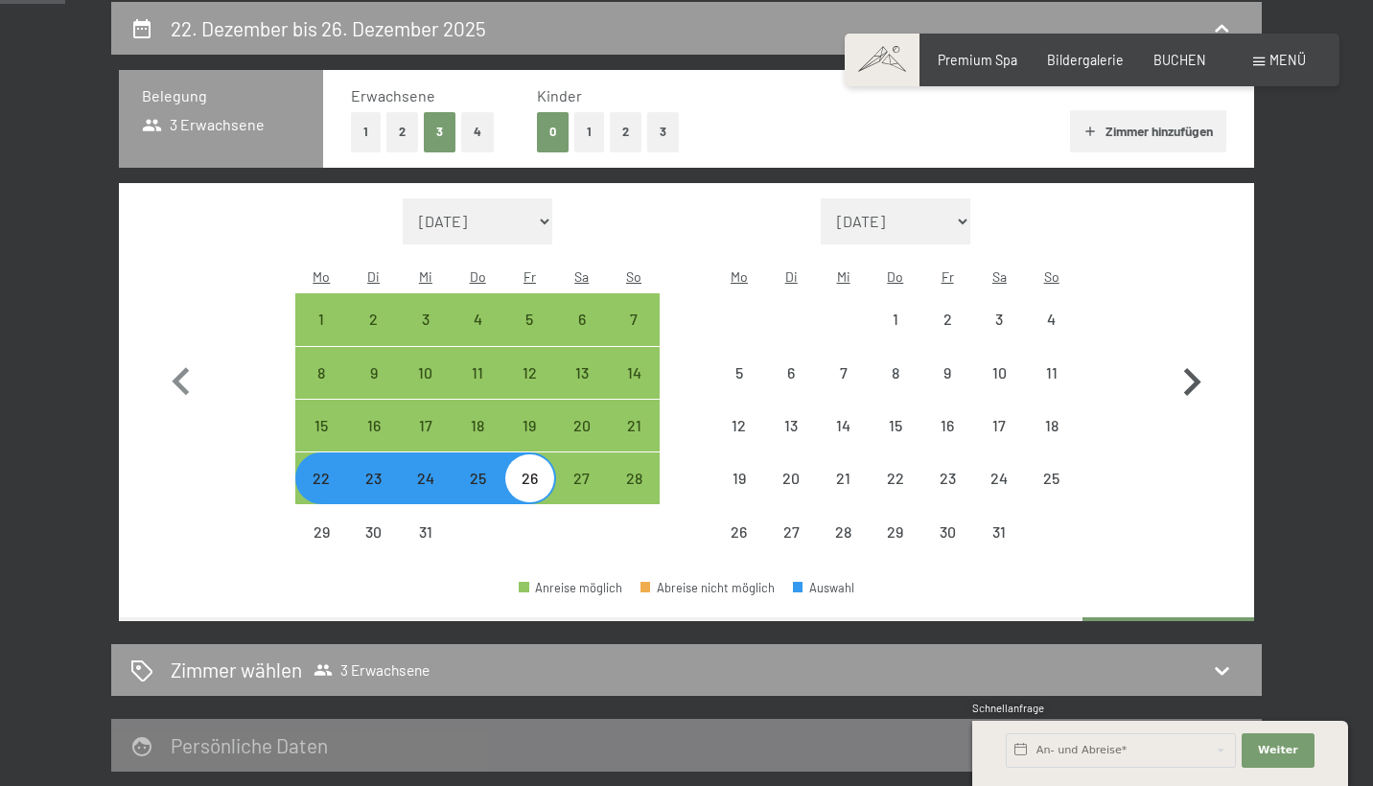
select select "[DATE]"
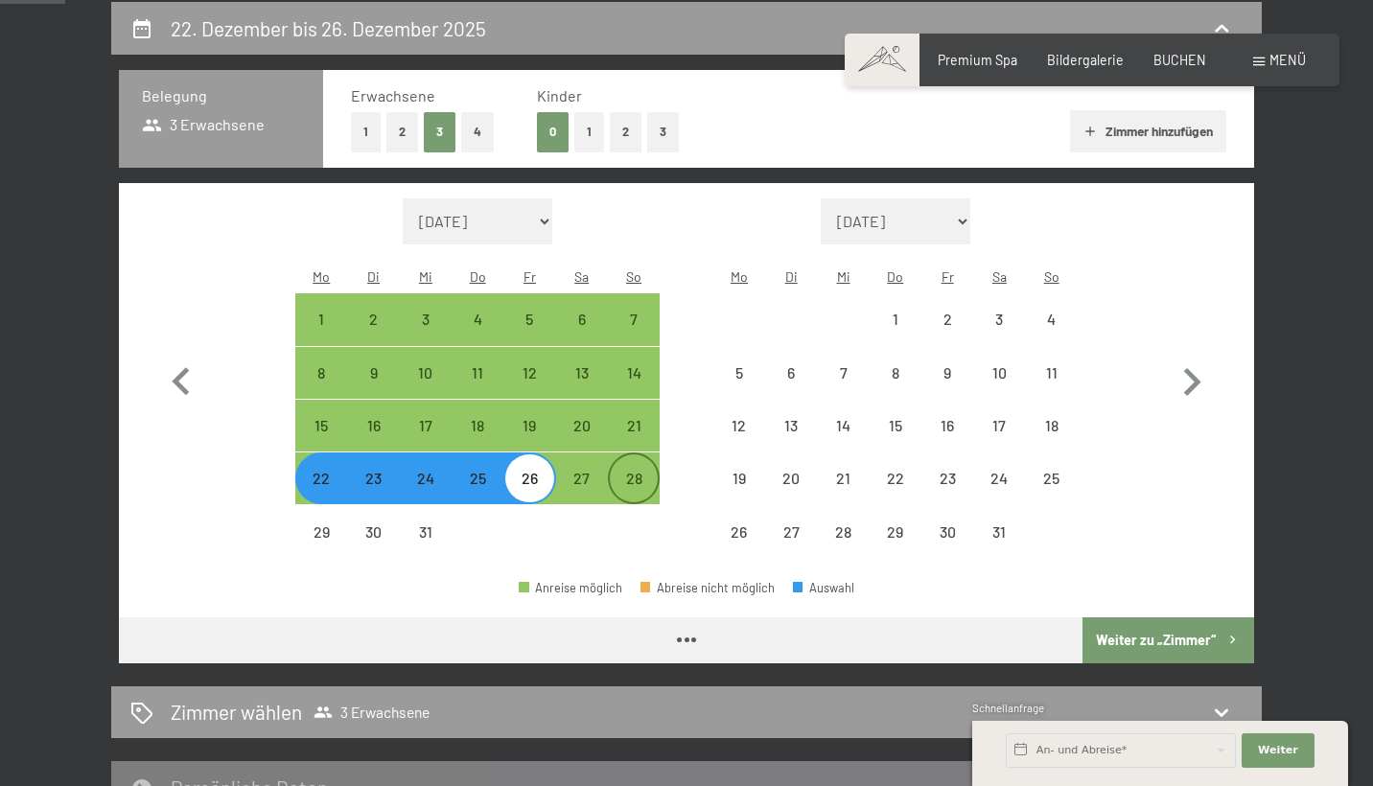
select select "[DATE]"
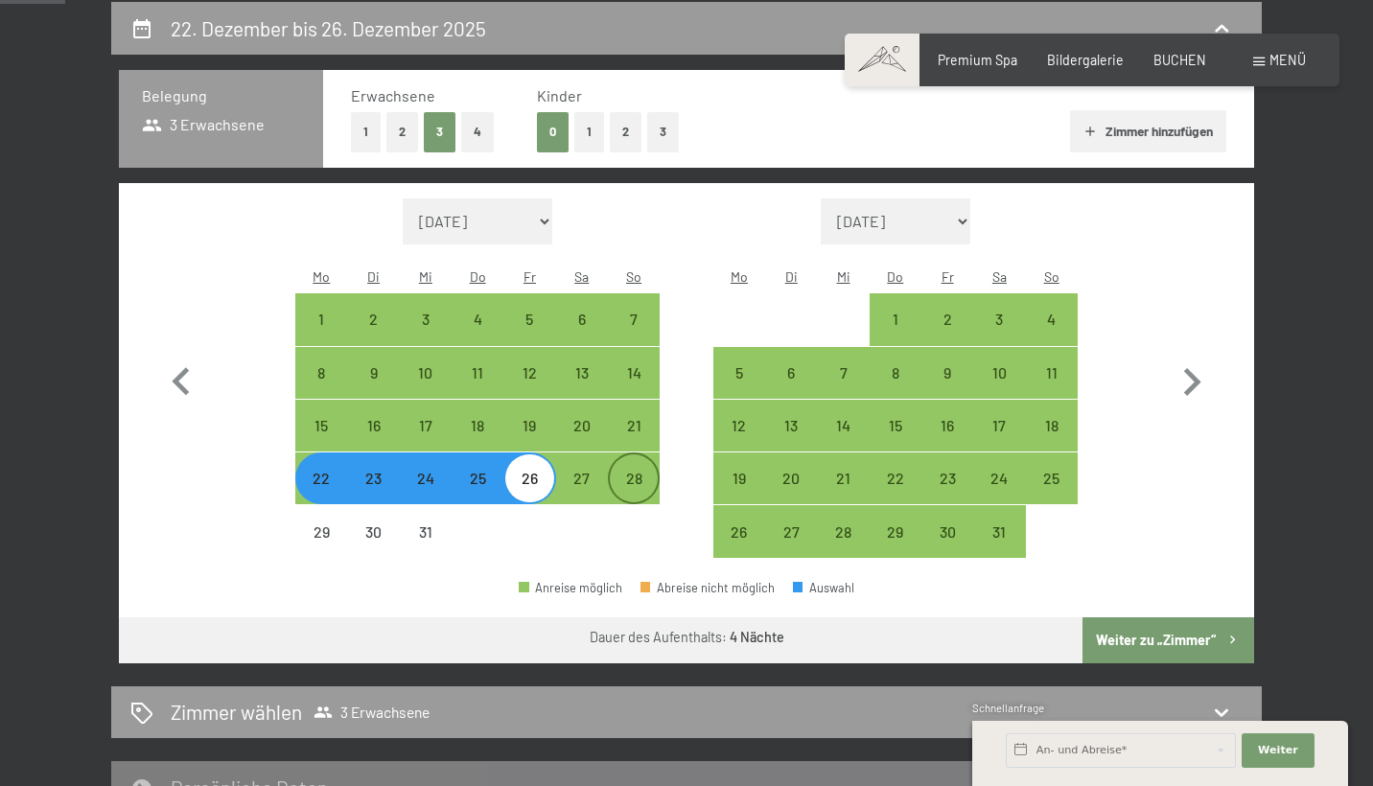
click at [641, 471] on div "28" at bounding box center [634, 495] width 48 height 48
select select "[DATE]"
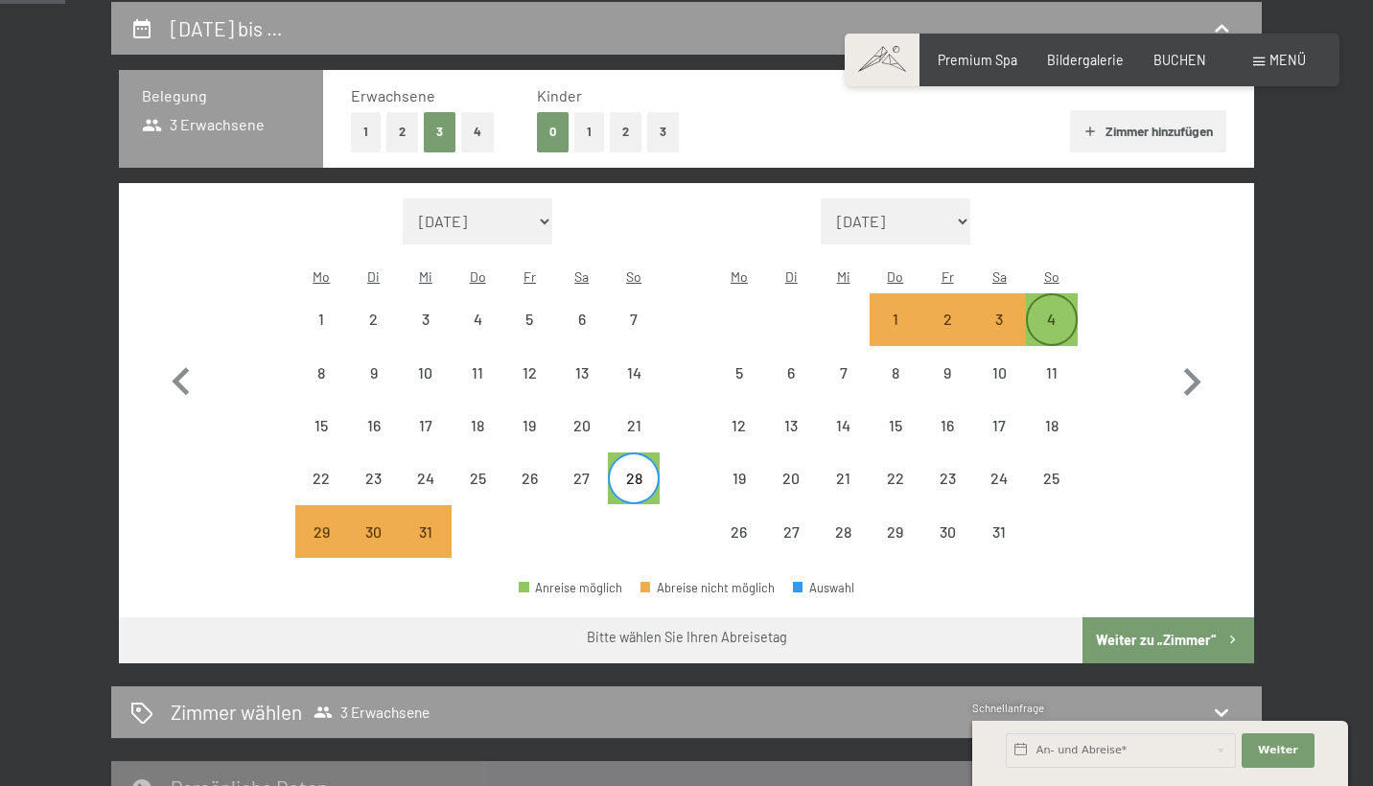
click at [1058, 312] on div "4" at bounding box center [1052, 336] width 48 height 48
select select "[DATE]"
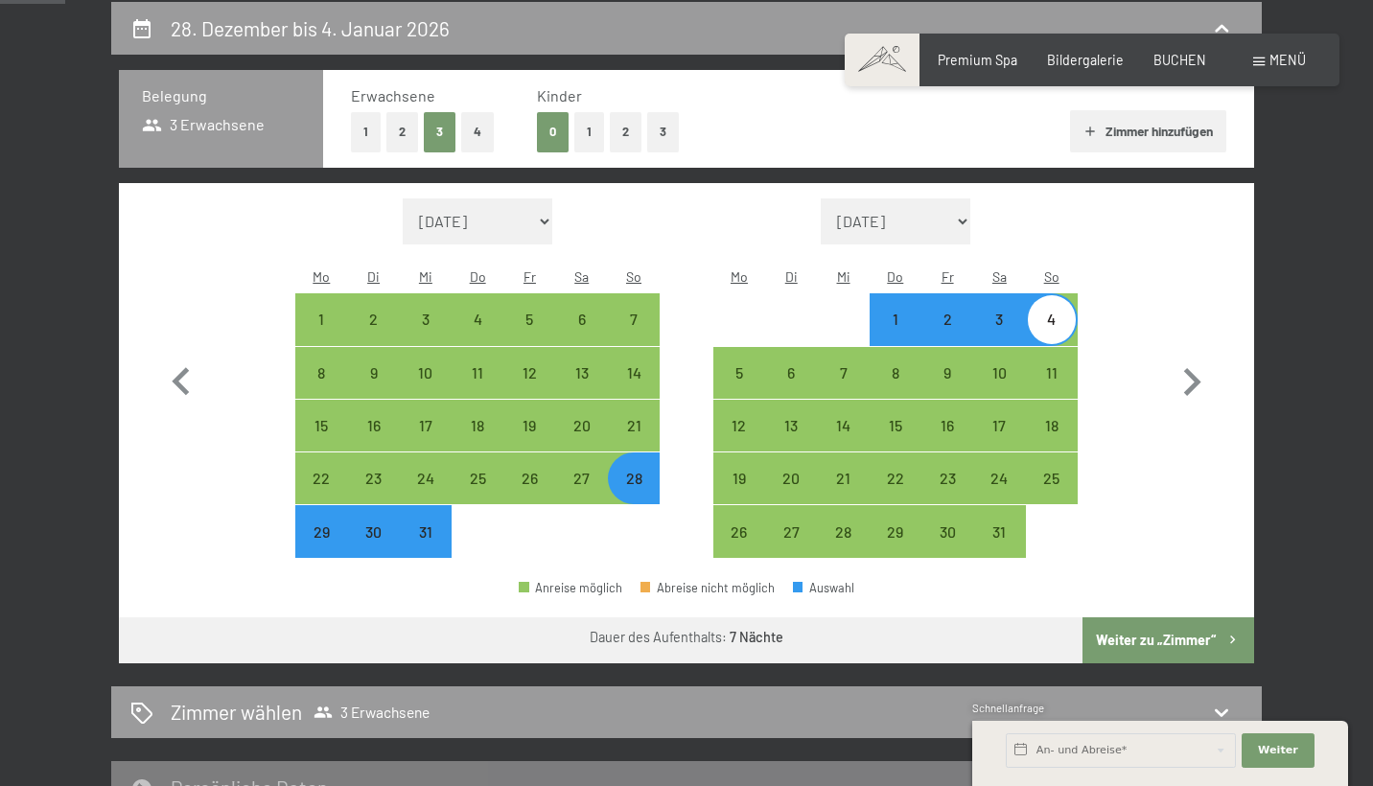
click at [1131, 618] on button "Weiter zu „Zimmer“" at bounding box center [1169, 641] width 172 height 46
select select "[DATE]"
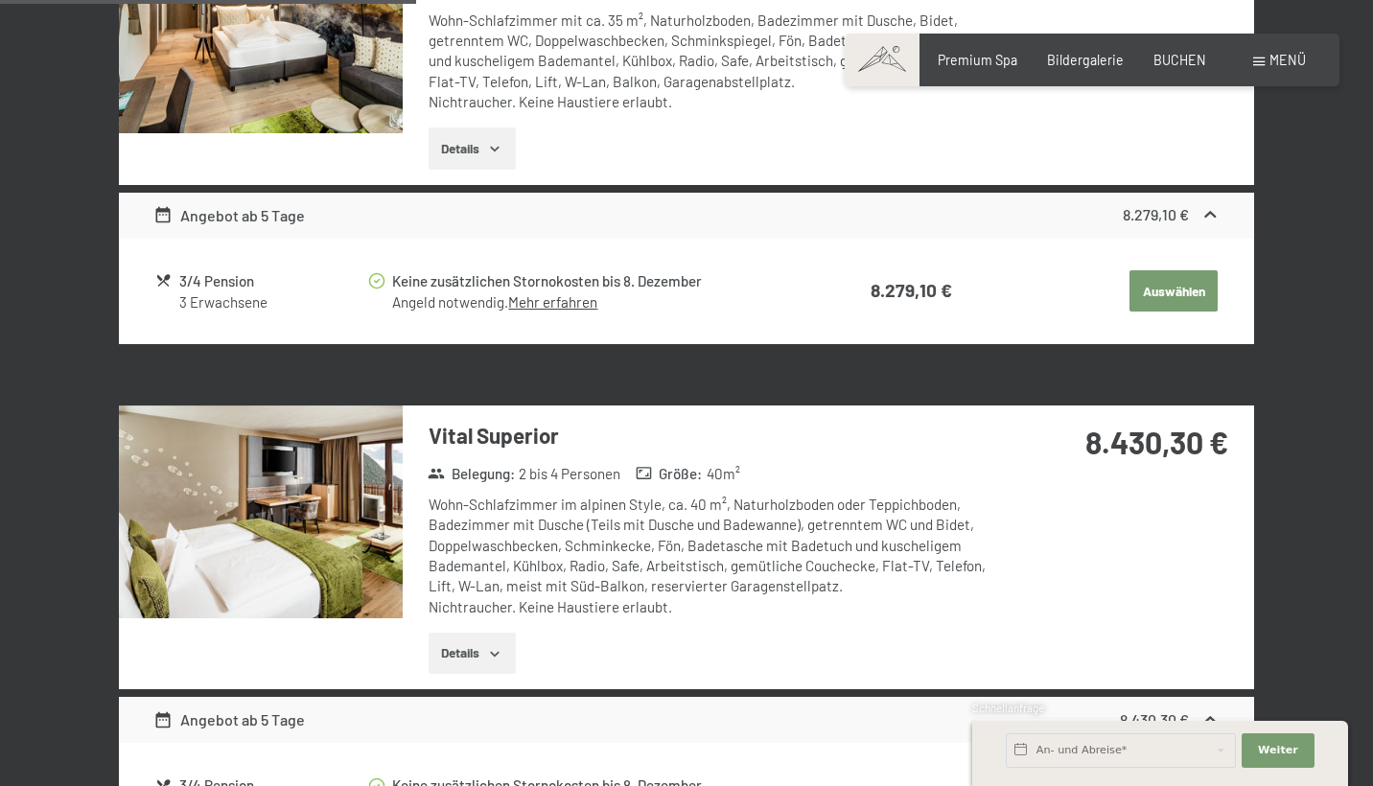
scroll to position [669, 0]
